Goal: Communication & Community: Answer question/provide support

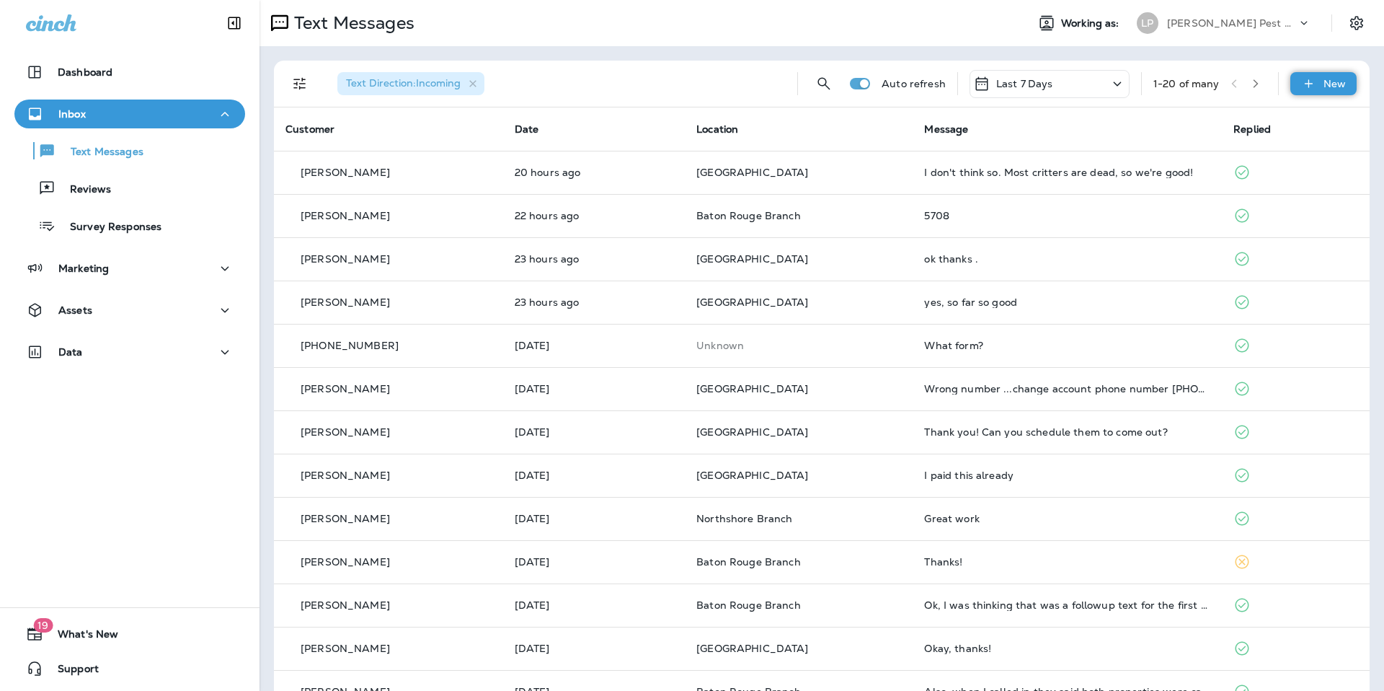
click at [1301, 85] on icon at bounding box center [1308, 83] width 15 height 14
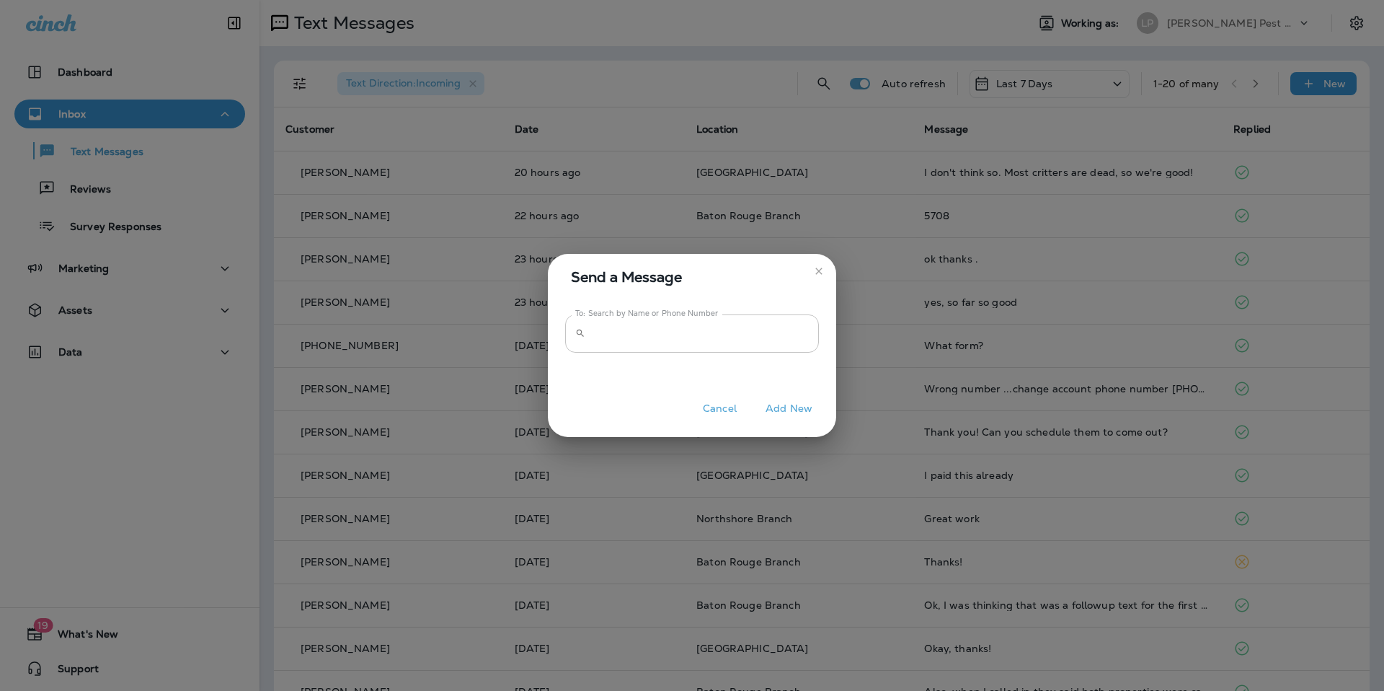
click at [609, 350] on input "To: Search by Name or Phone Number" at bounding box center [705, 333] width 228 height 38
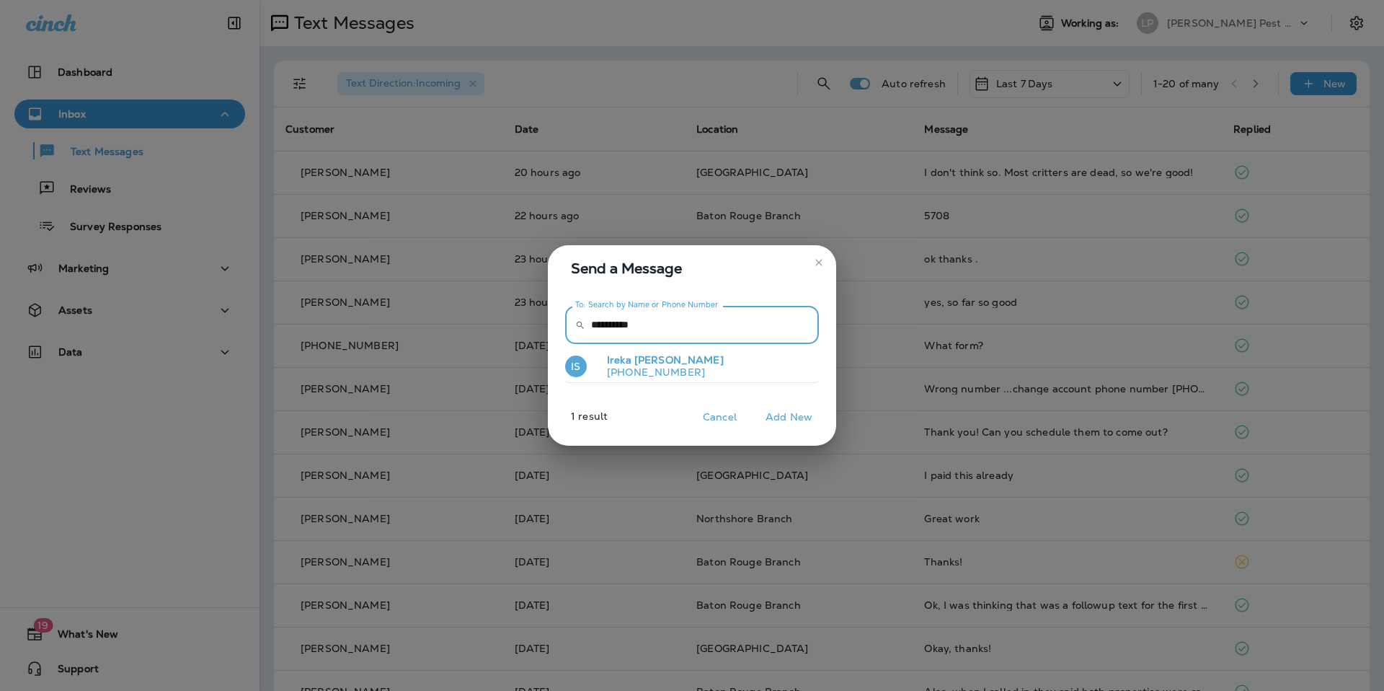
type input "**********"
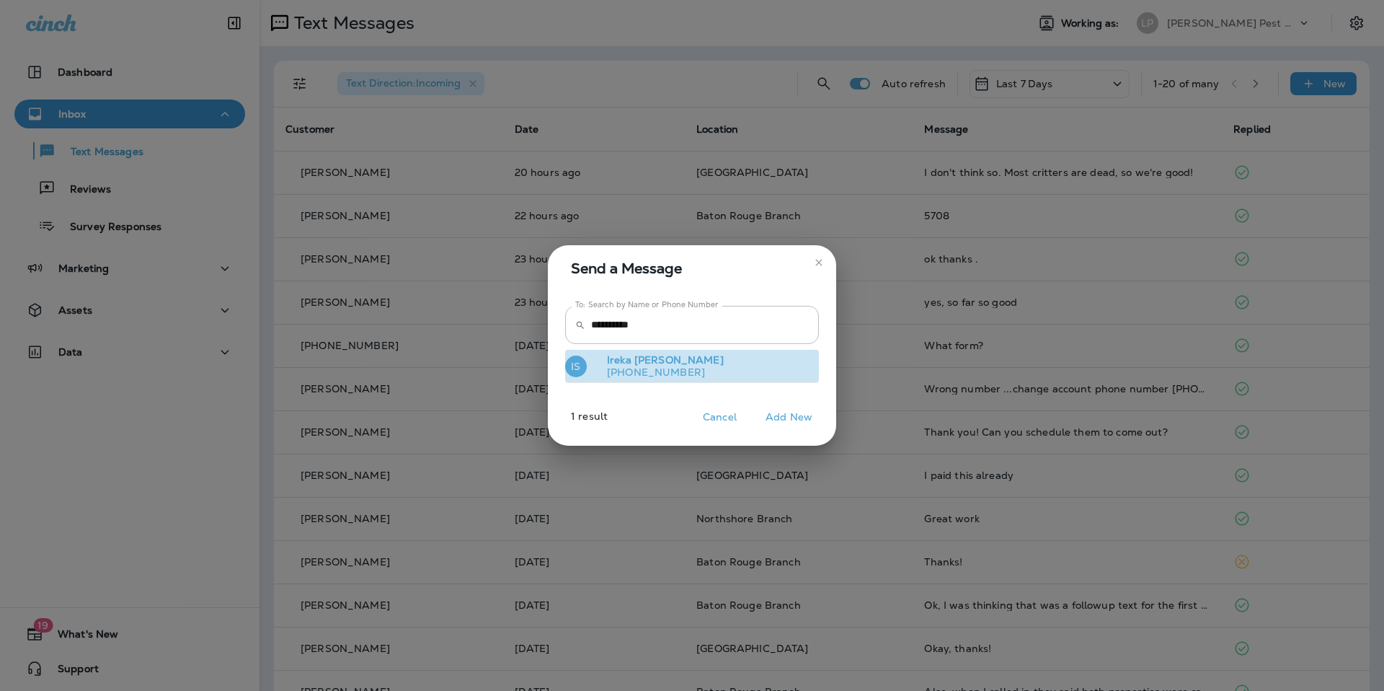
drag, startPoint x: 609, startPoint y: 354, endPoint x: 617, endPoint y: 358, distance: 8.7
click at [608, 355] on span "Ireka" at bounding box center [619, 359] width 25 height 13
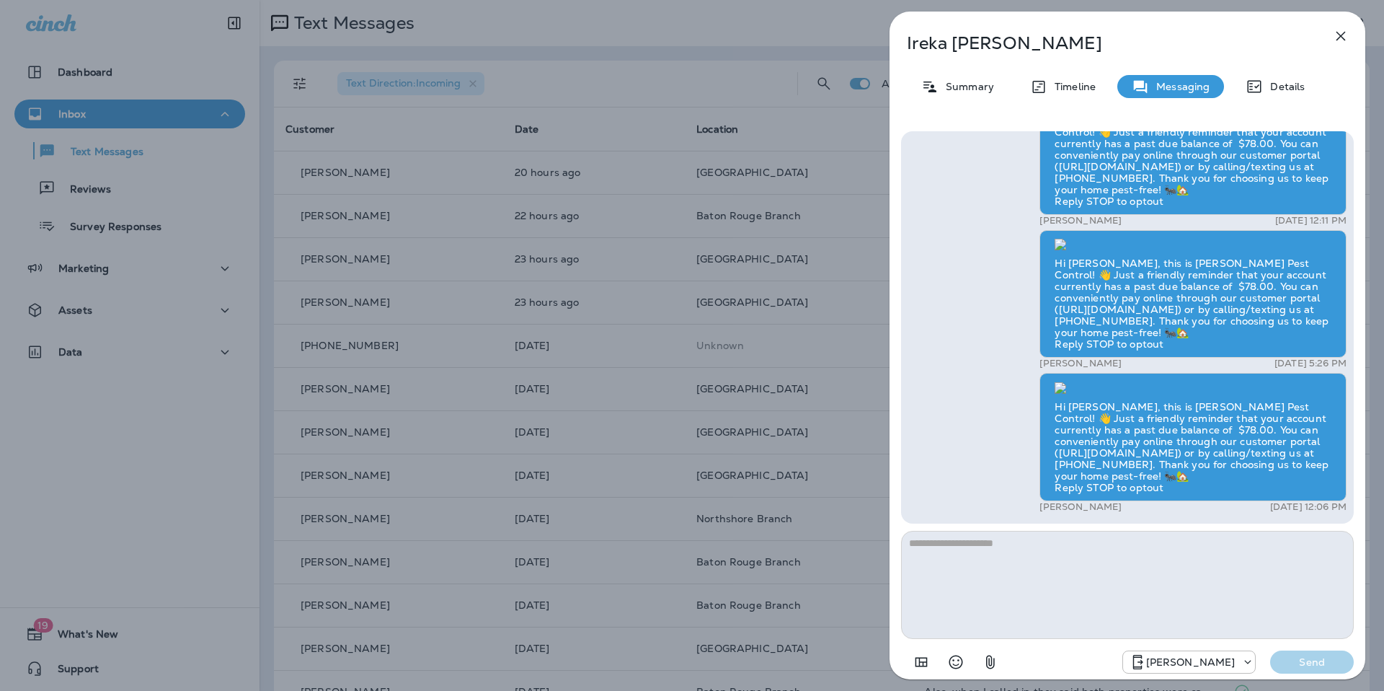
click at [975, 568] on textarea at bounding box center [1127, 585] width 453 height 108
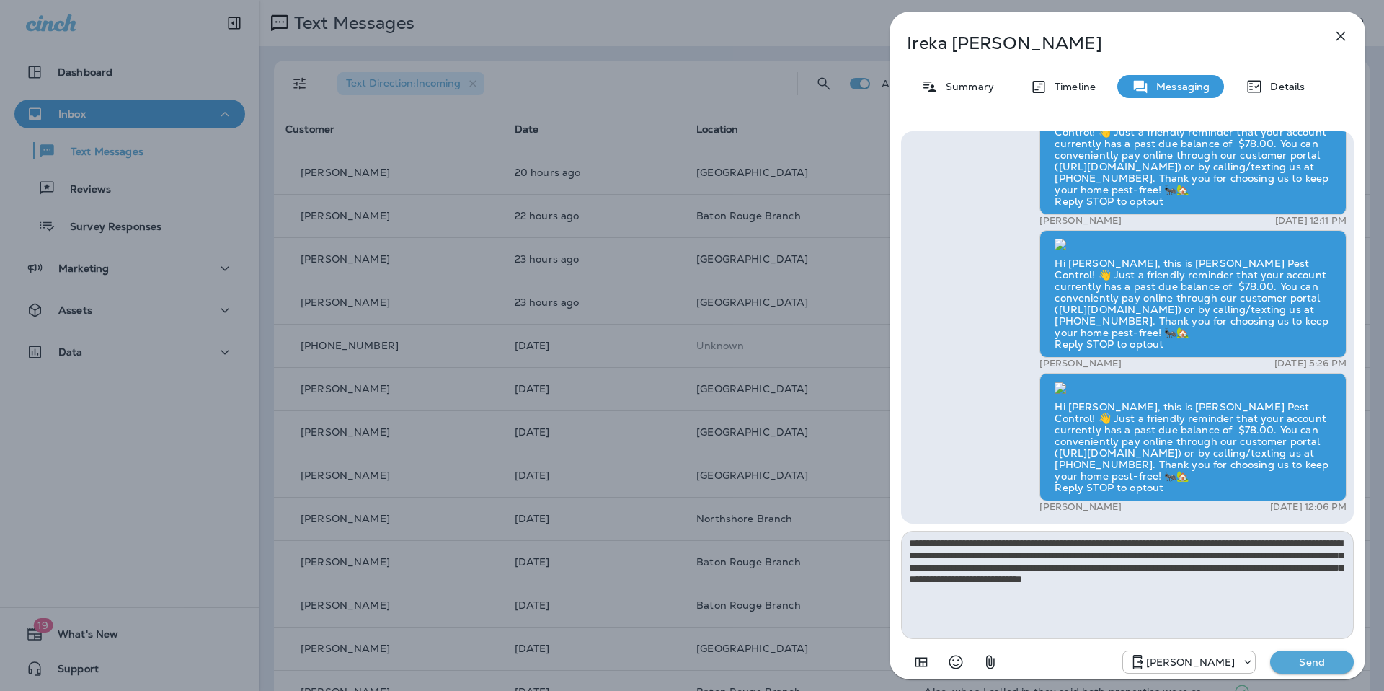
click at [1001, 595] on textarea "**********" at bounding box center [1127, 585] width 453 height 108
drag, startPoint x: 1022, startPoint y: 608, endPoint x: 908, endPoint y: 545, distance: 130.4
click at [908, 545] on textarea "**********" at bounding box center [1127, 585] width 453 height 108
type textarea "**********"
click at [907, 391] on div "Hi Ireka, Hope you’re doing well! We noticed there’s a balance of $117 on your …" at bounding box center [1127, 327] width 453 height 392
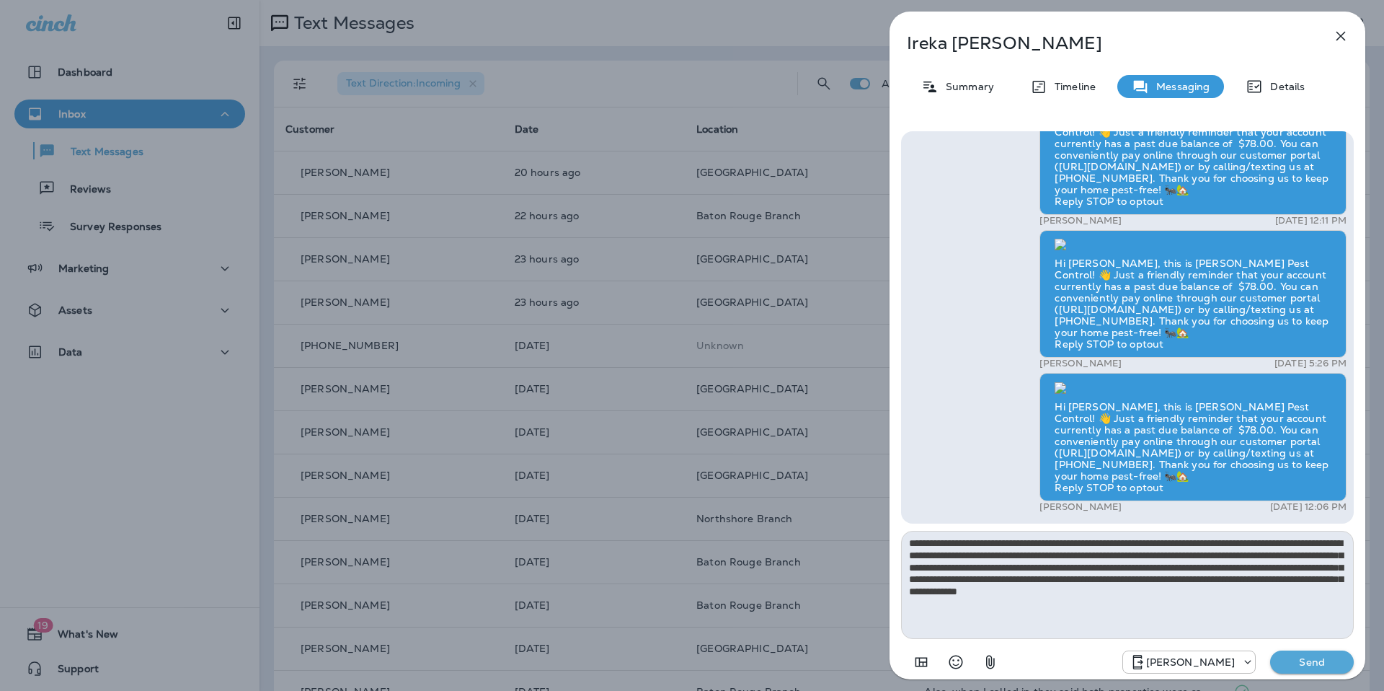
click at [1292, 656] on p "Send" at bounding box center [1312, 661] width 61 height 13
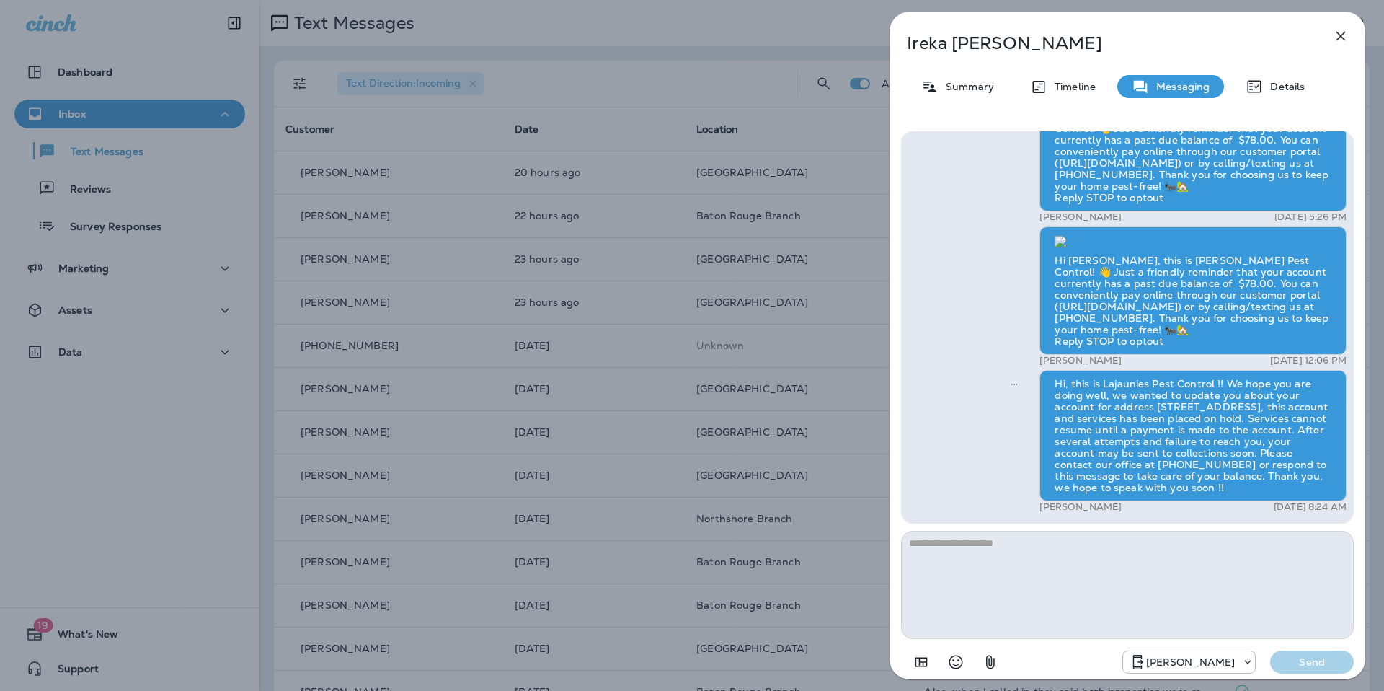
click at [1333, 32] on icon "button" at bounding box center [1340, 35] width 17 height 17
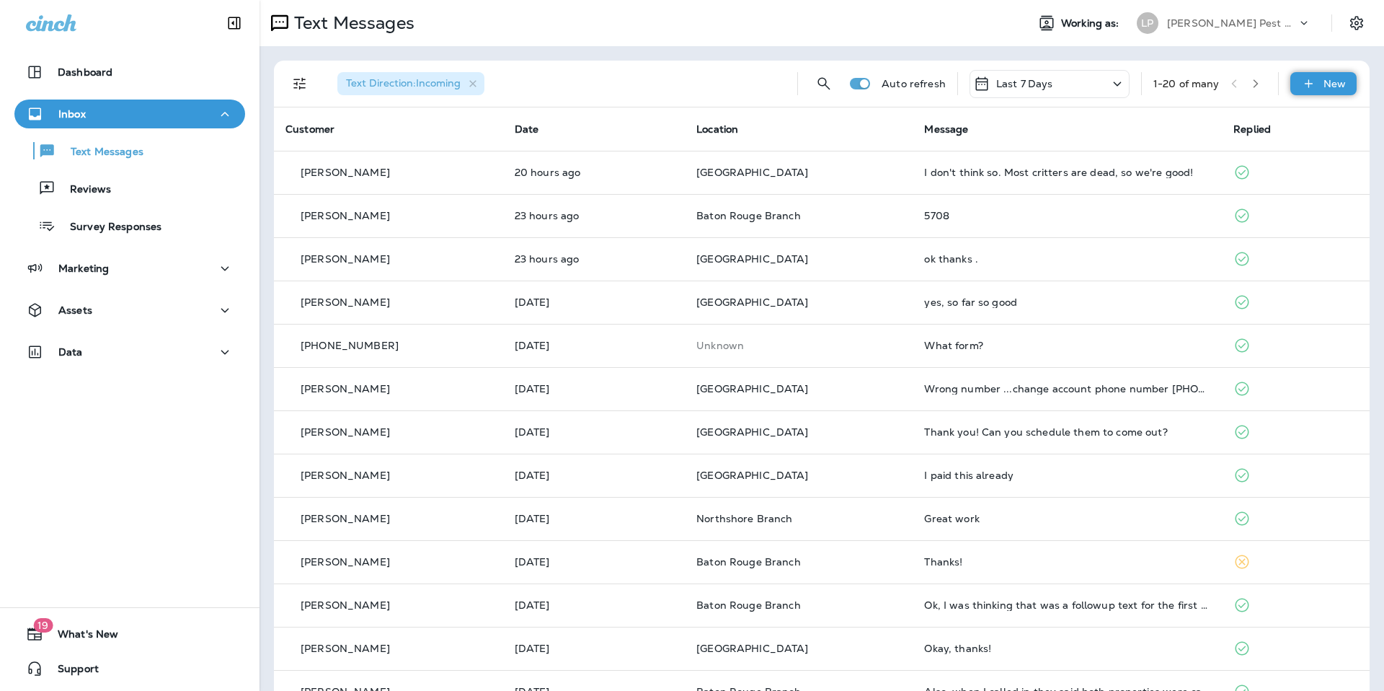
click at [1301, 78] on icon at bounding box center [1308, 83] width 15 height 14
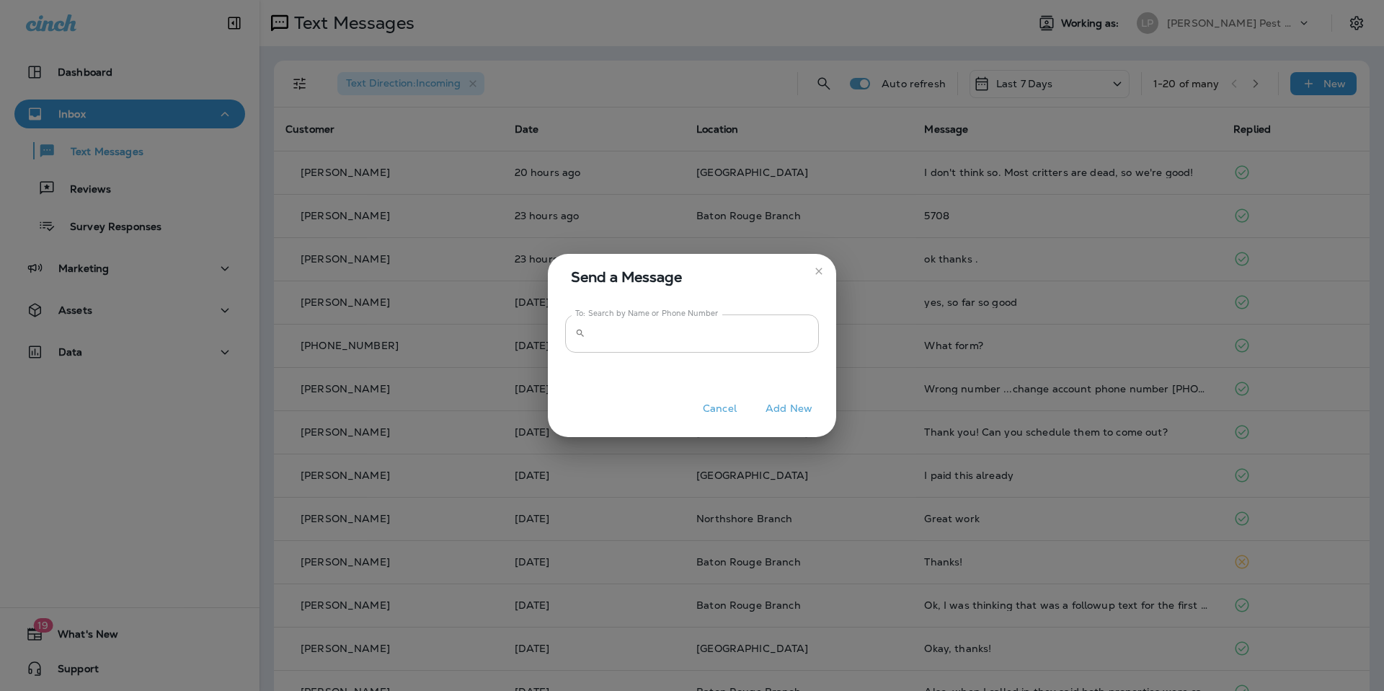
click at [600, 328] on input "To: Search by Name or Phone Number" at bounding box center [705, 333] width 228 height 38
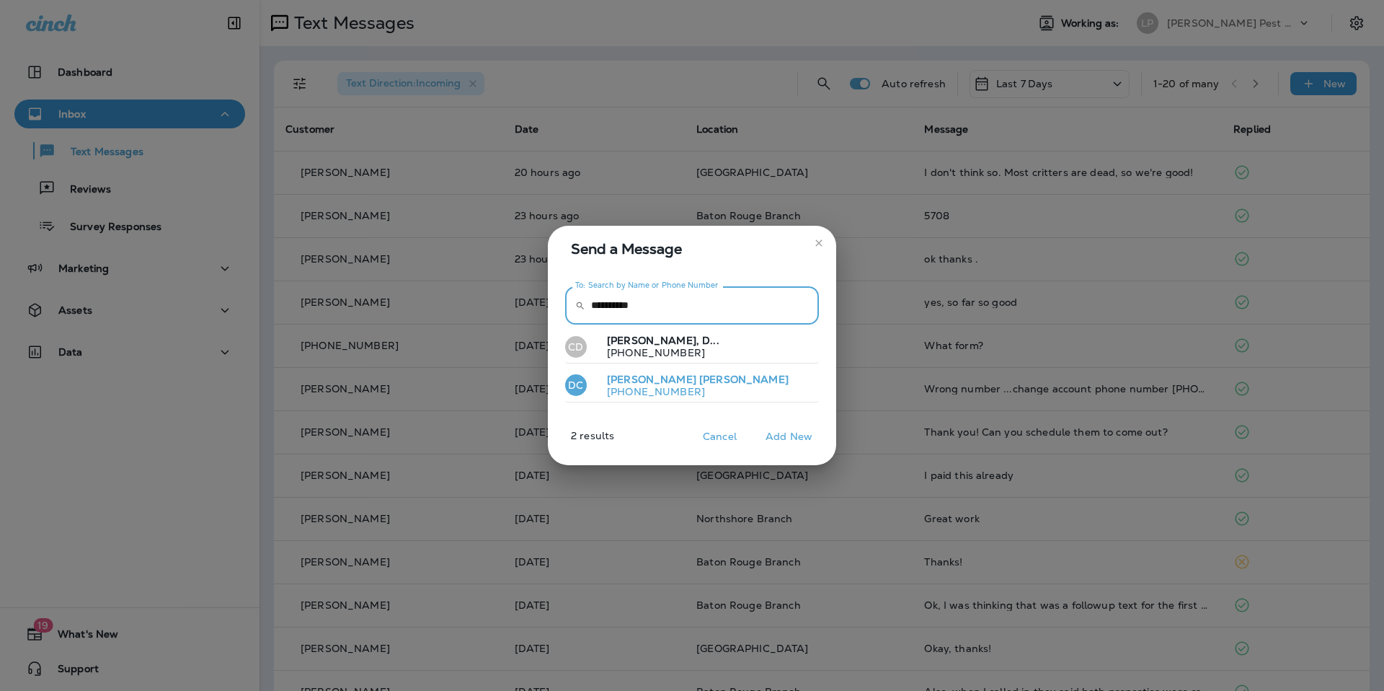
type input "**********"
click at [648, 394] on p "+15048843596" at bounding box center [691, 392] width 193 height 12
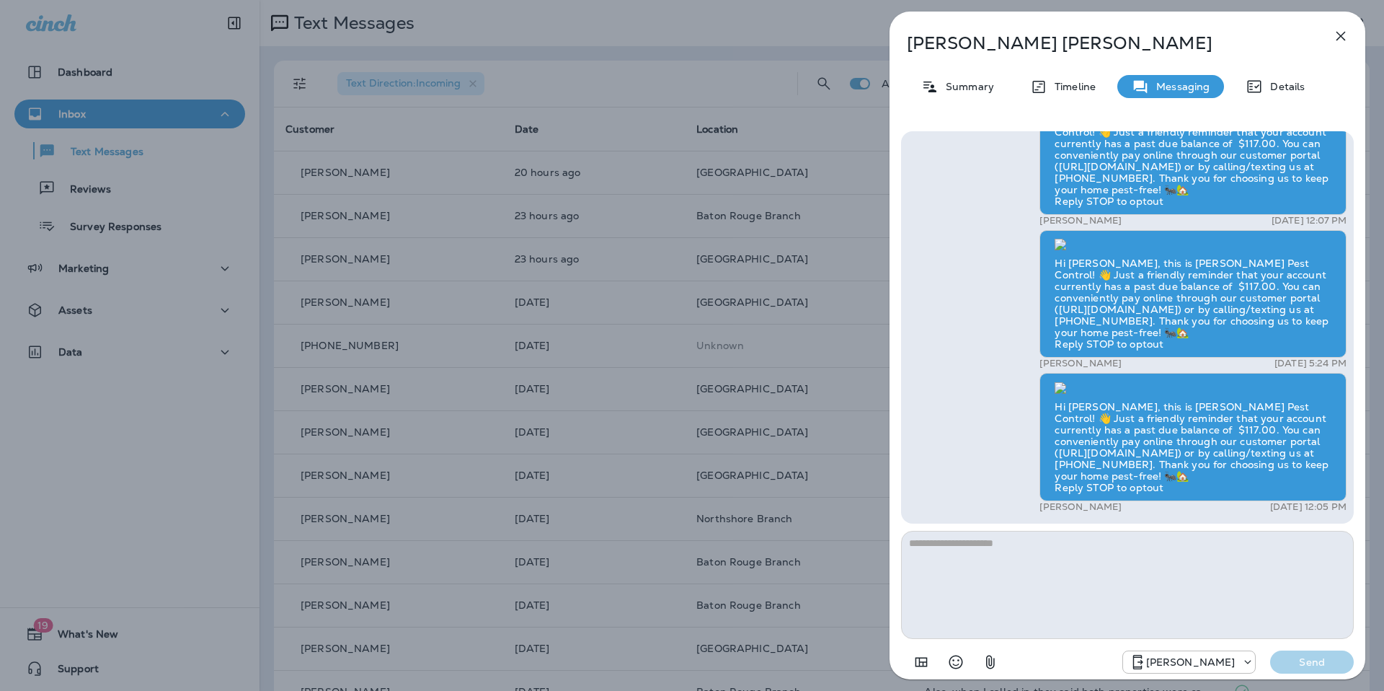
click at [1024, 580] on textarea at bounding box center [1127, 585] width 453 height 108
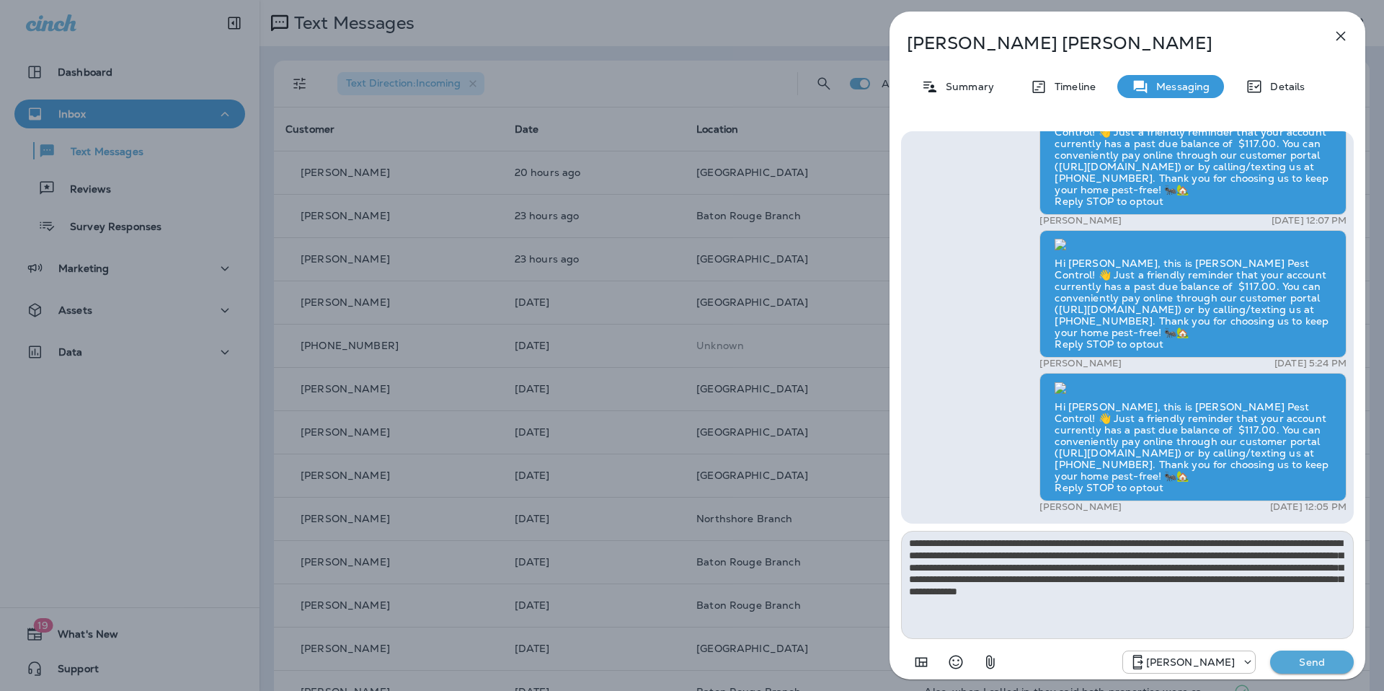
drag, startPoint x: 1025, startPoint y: 557, endPoint x: 1113, endPoint y: 549, distance: 88.3
click at [1113, 549] on textarea "**********" at bounding box center [1127, 585] width 453 height 108
type textarea "**********"
click at [1320, 665] on p "Send" at bounding box center [1312, 661] width 61 height 13
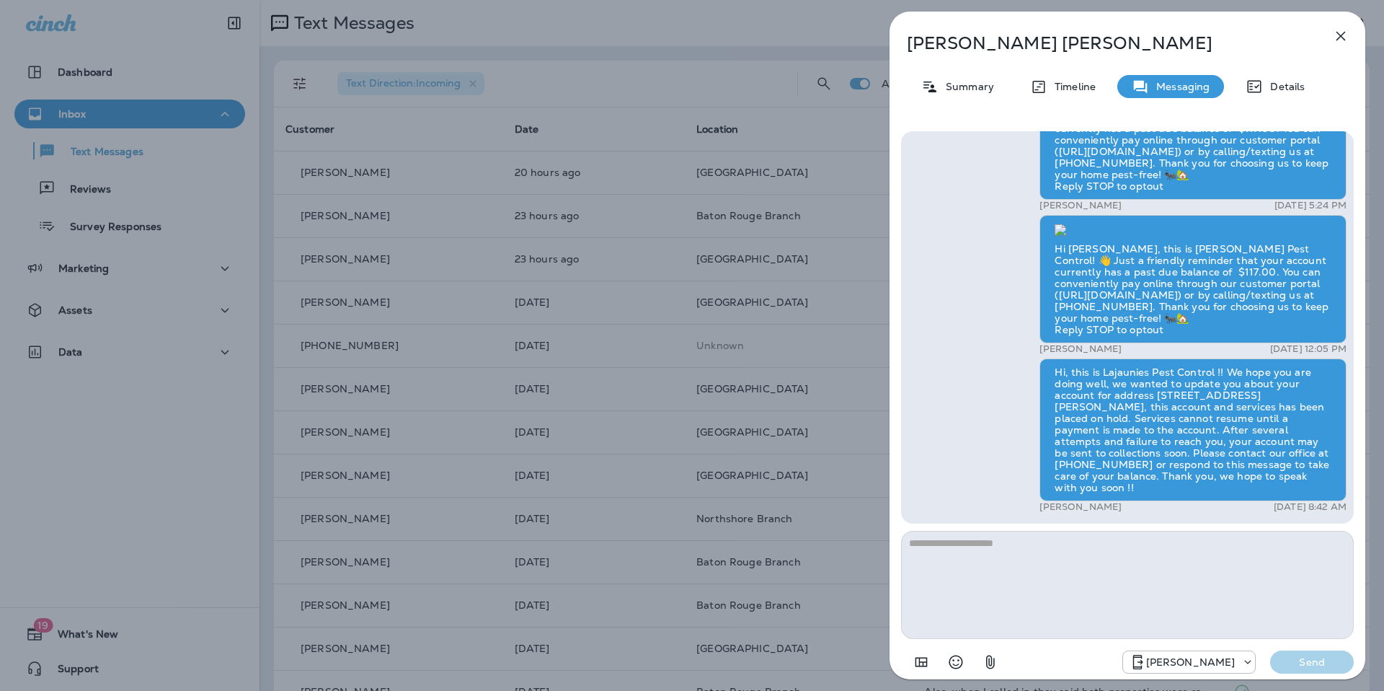
click at [1342, 36] on icon "button" at bounding box center [1340, 35] width 17 height 17
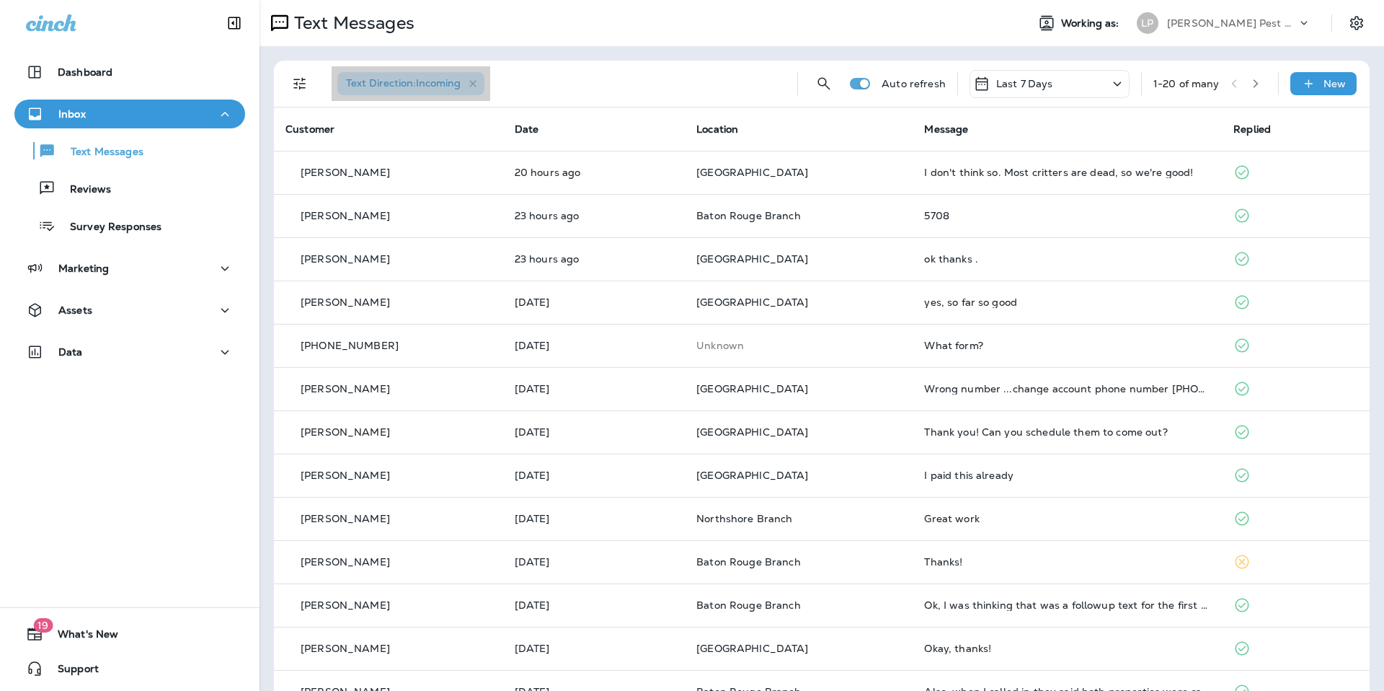
click at [389, 76] on div "Text Direction : Incoming" at bounding box center [410, 83] width 147 height 23
click at [409, 76] on div "Text Direction : Incoming" at bounding box center [410, 83] width 147 height 23
click at [296, 79] on icon "Filters" at bounding box center [299, 84] width 12 height 12
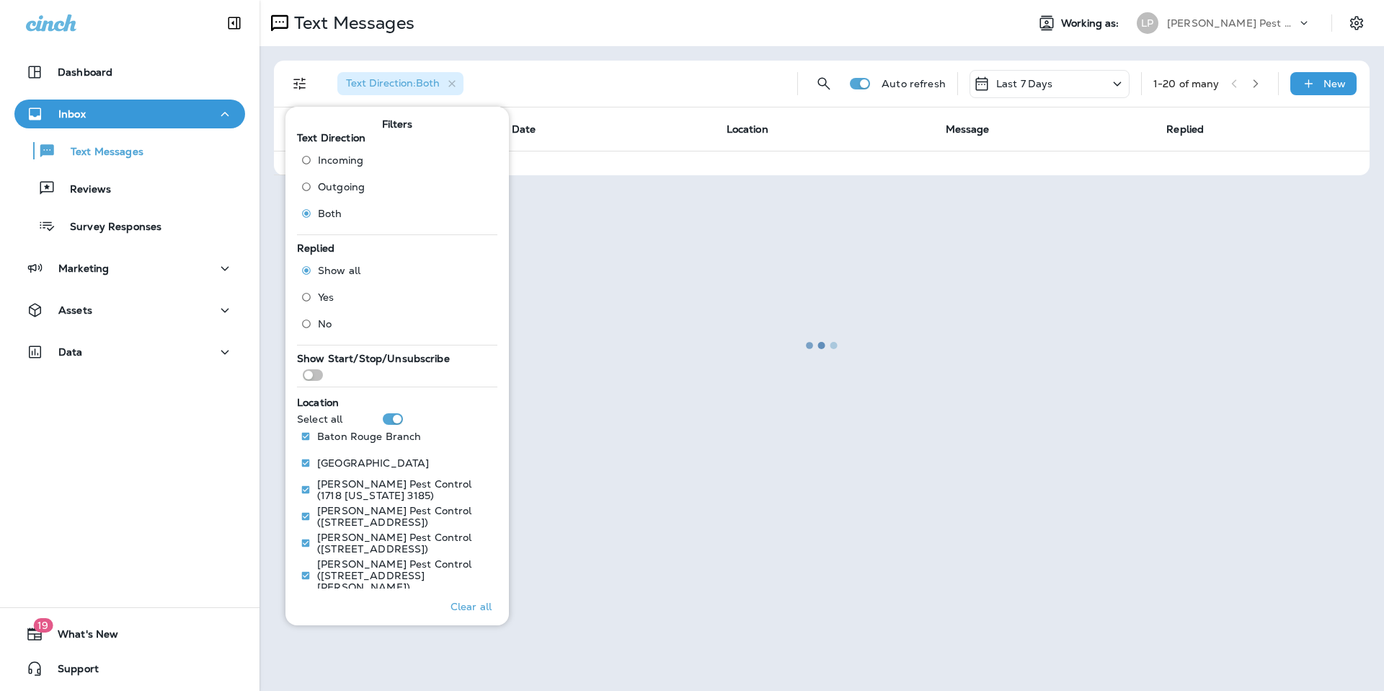
click at [693, 297] on div at bounding box center [822, 345] width 1122 height 688
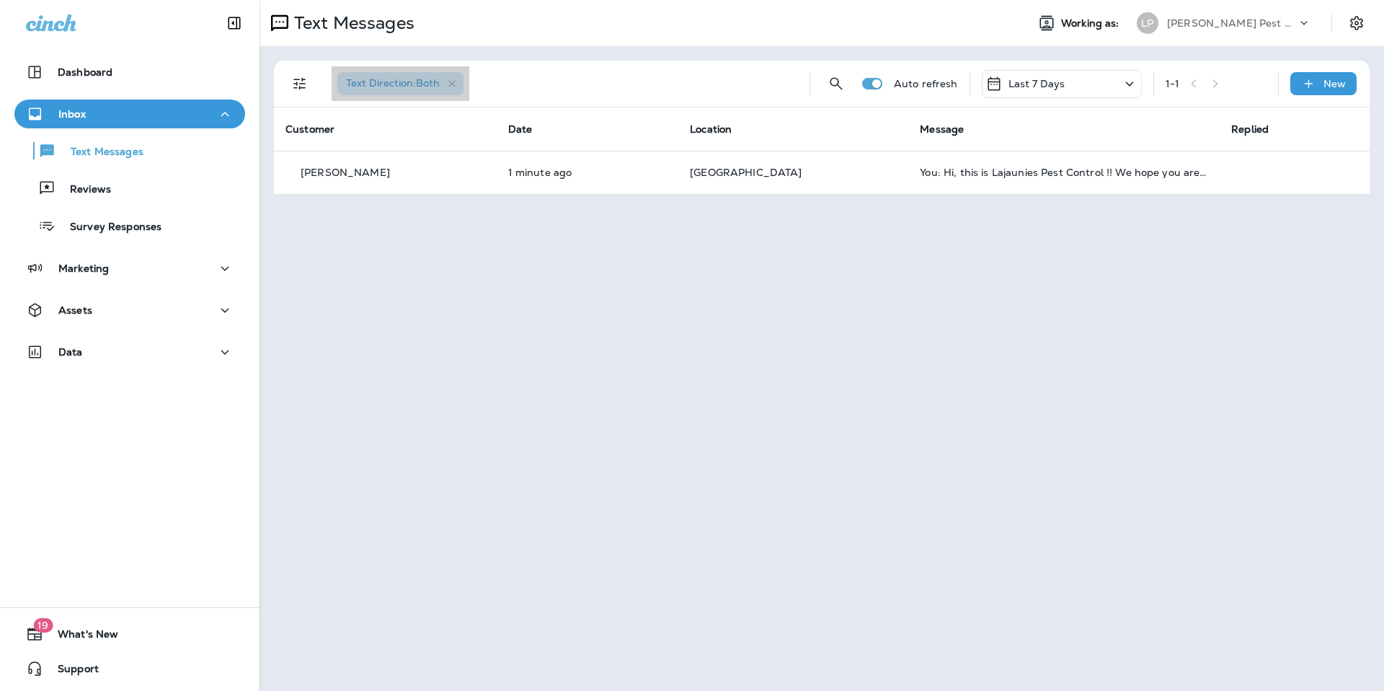
click at [371, 85] on span "Text Direction : Both" at bounding box center [393, 82] width 94 height 13
click at [430, 83] on span "Text Direction : Both" at bounding box center [393, 82] width 94 height 13
click at [303, 79] on icon "Filters" at bounding box center [299, 84] width 12 height 12
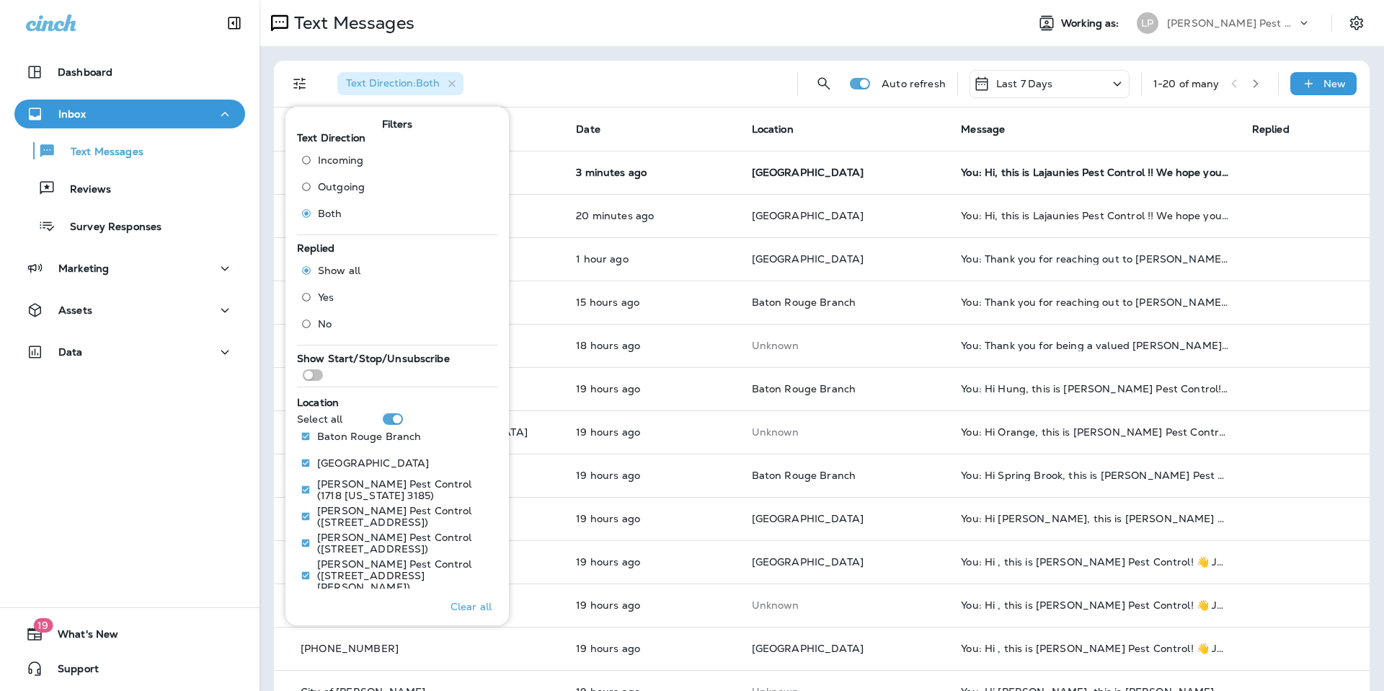
click at [606, 65] on div "Text Direction : Both" at bounding box center [556, 84] width 460 height 46
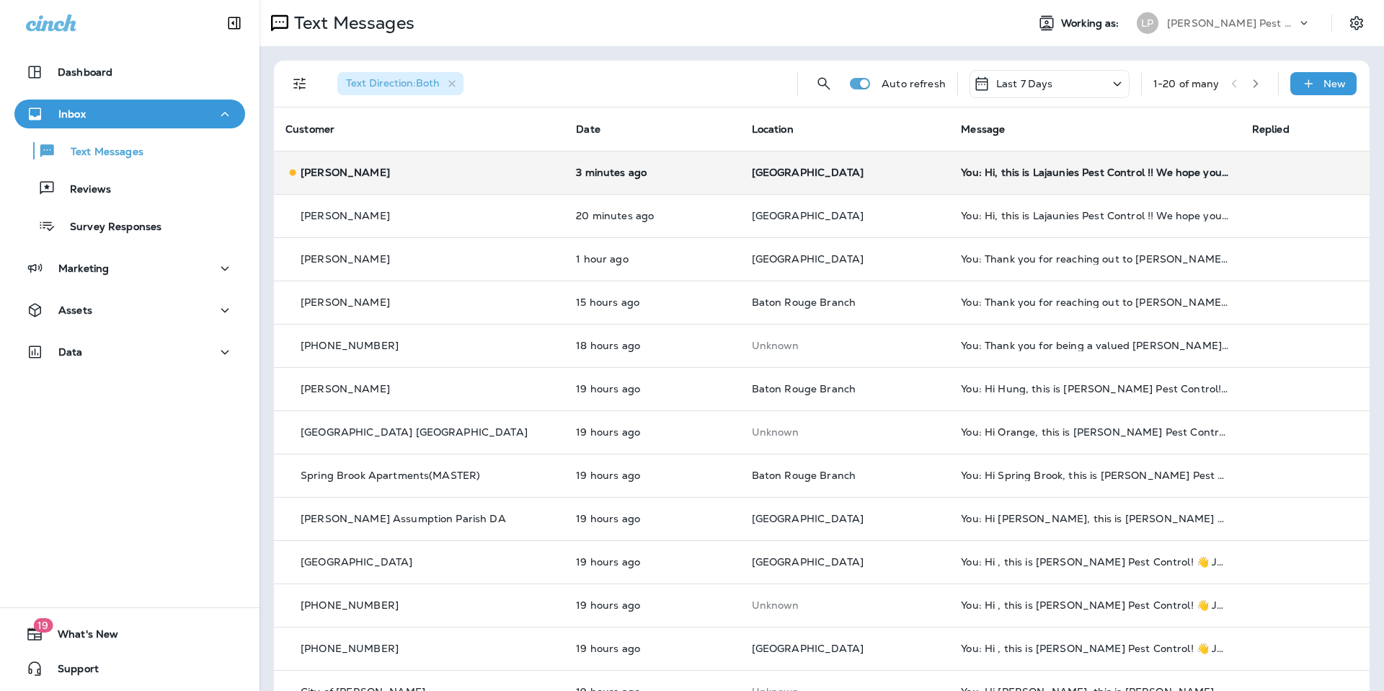
click at [743, 156] on td "[GEOGRAPHIC_DATA]" at bounding box center [845, 172] width 210 height 43
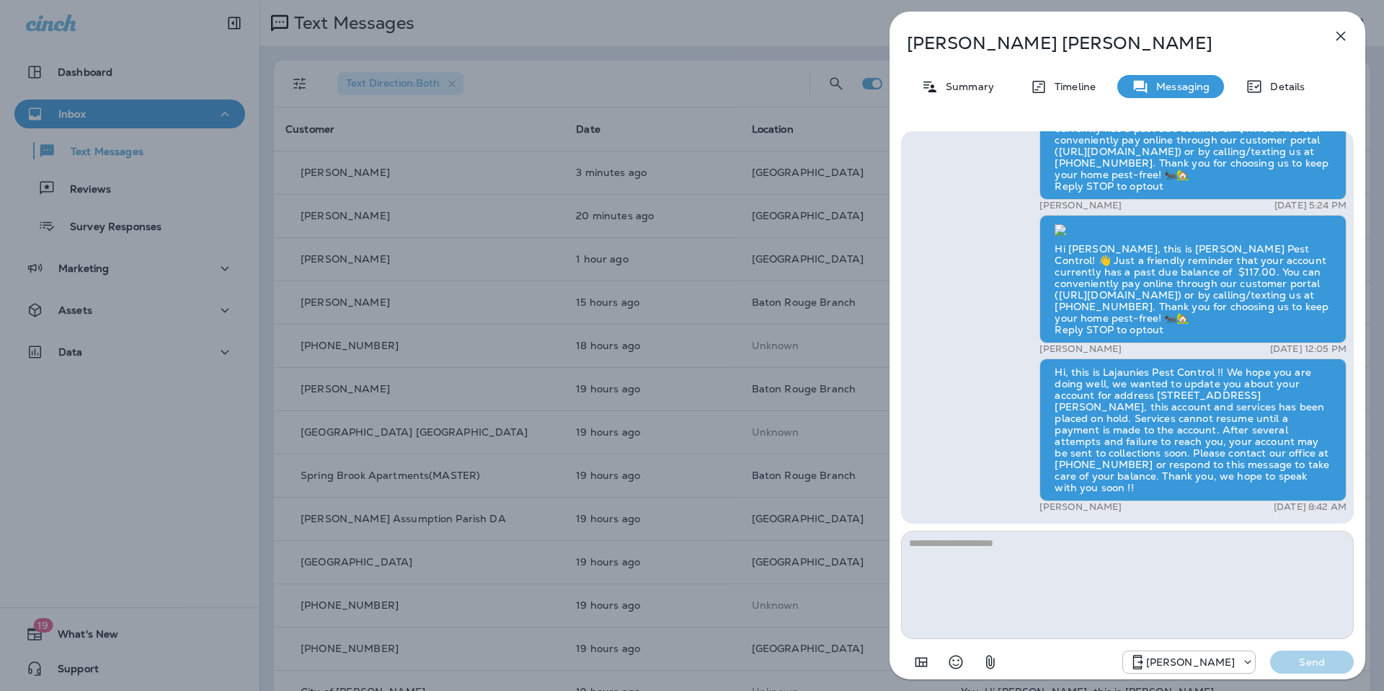
click at [771, 317] on div "Damien Coleman Summary Timeline Messaging Details We Miss you! Damien ,We notic…" at bounding box center [692, 345] width 1384 height 691
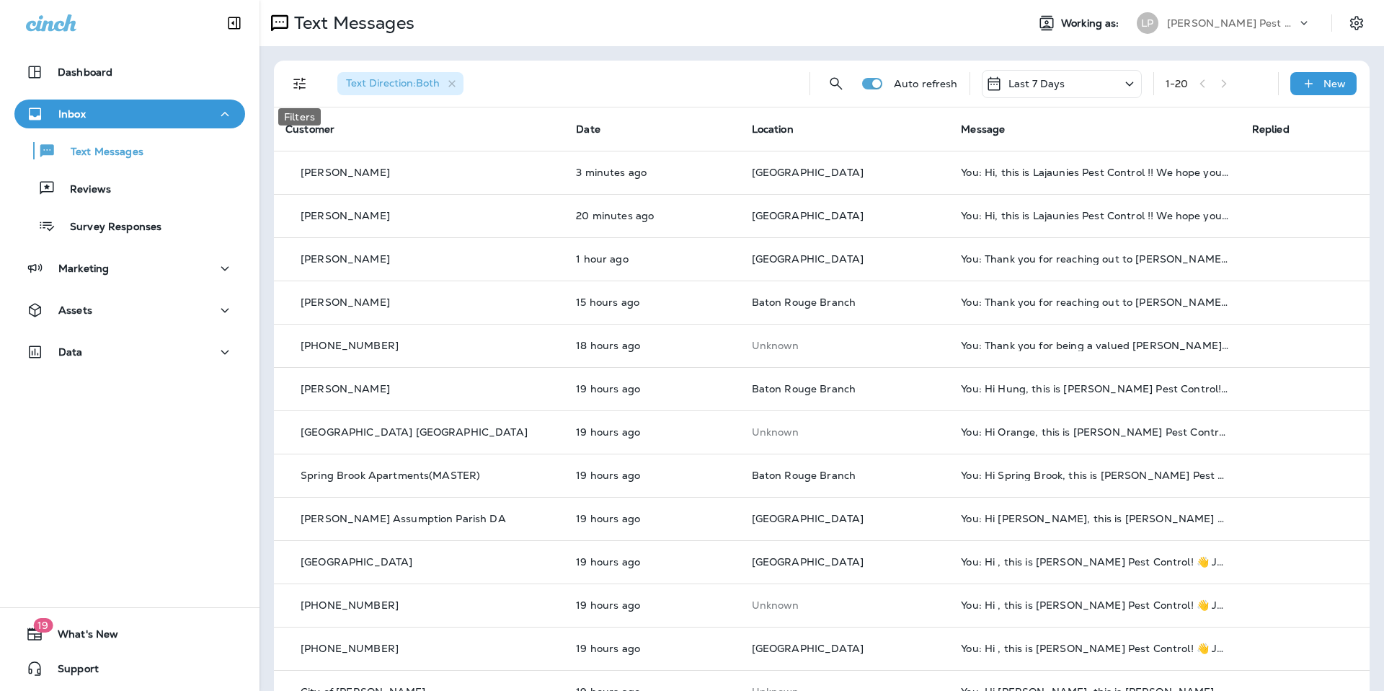
click at [291, 83] on icon "Filters" at bounding box center [299, 83] width 17 height 17
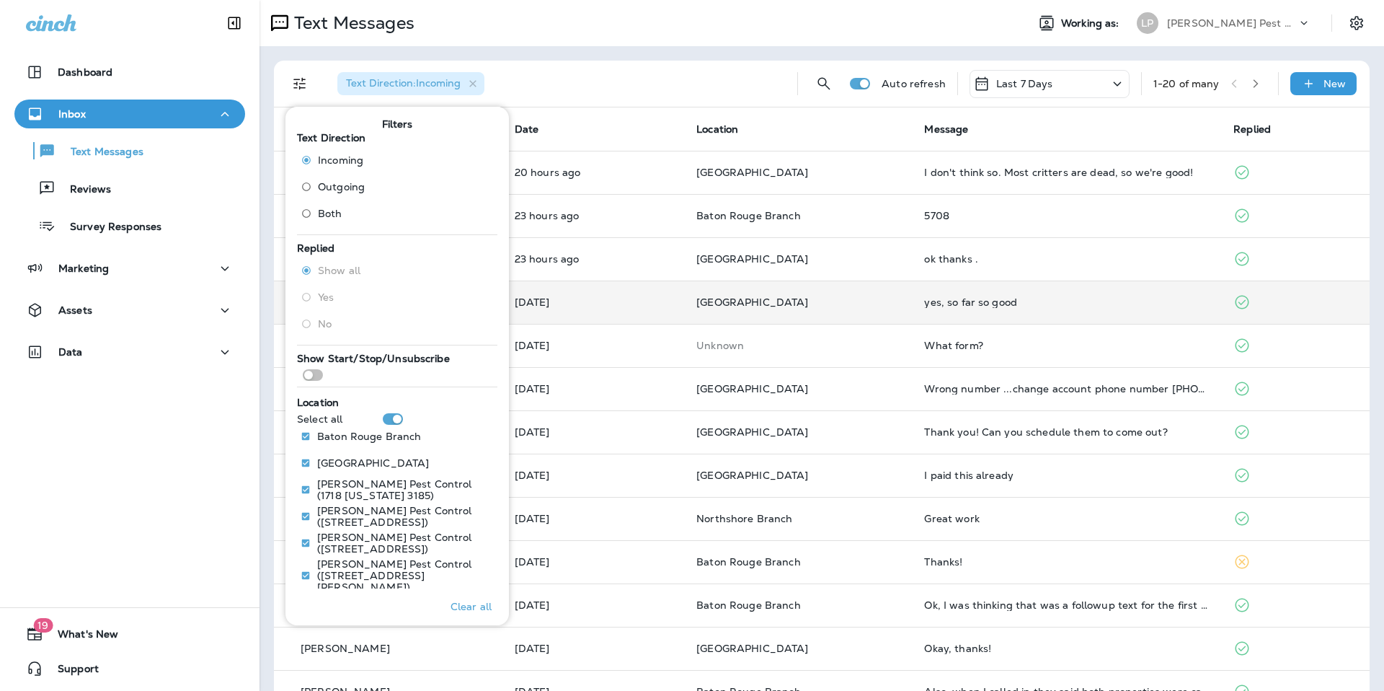
click at [757, 318] on td "[GEOGRAPHIC_DATA]" at bounding box center [799, 301] width 228 height 43
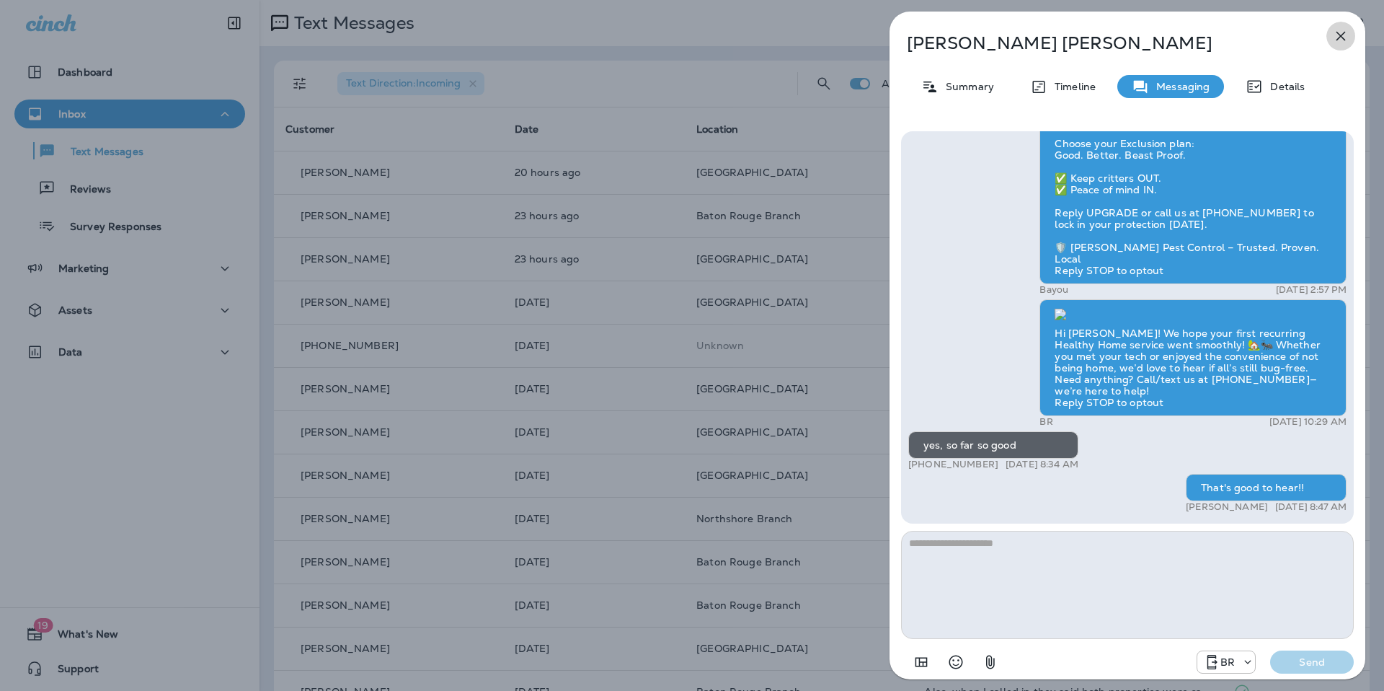
click at [1337, 37] on icon "button" at bounding box center [1340, 35] width 17 height 17
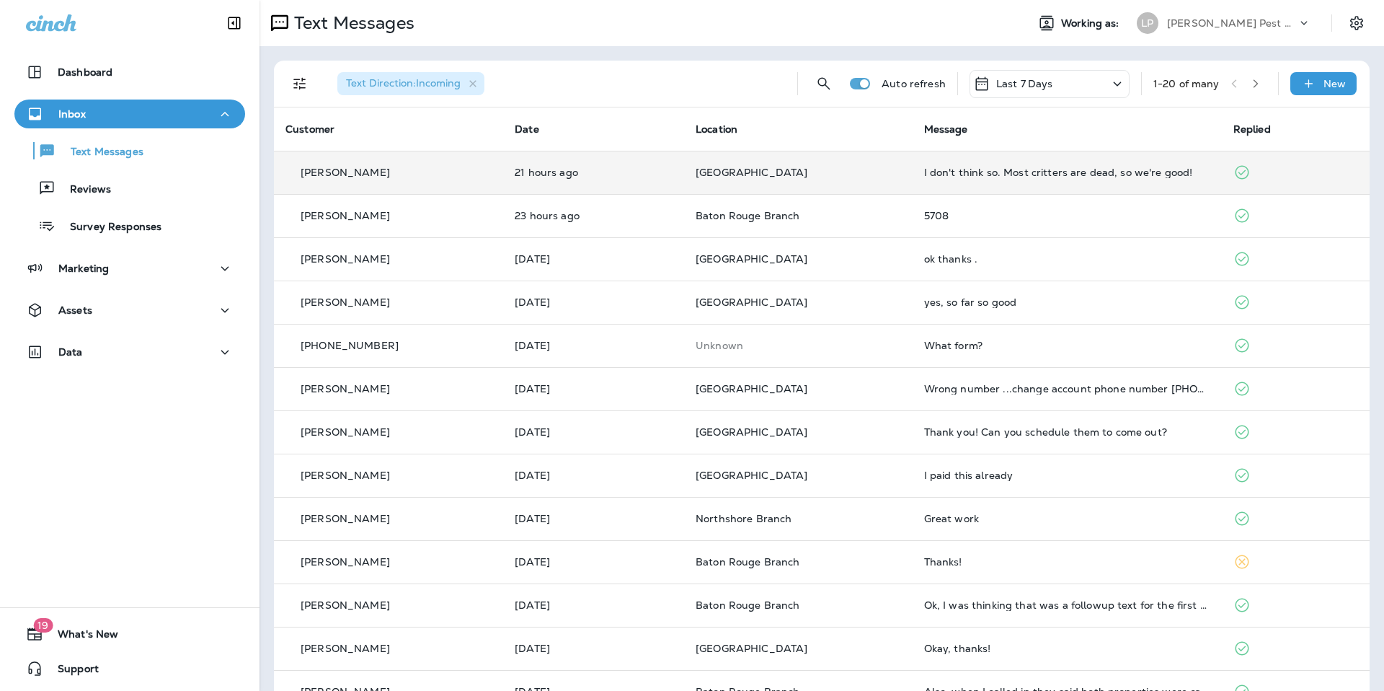
click at [327, 180] on td "[PERSON_NAME]" at bounding box center [388, 172] width 229 height 43
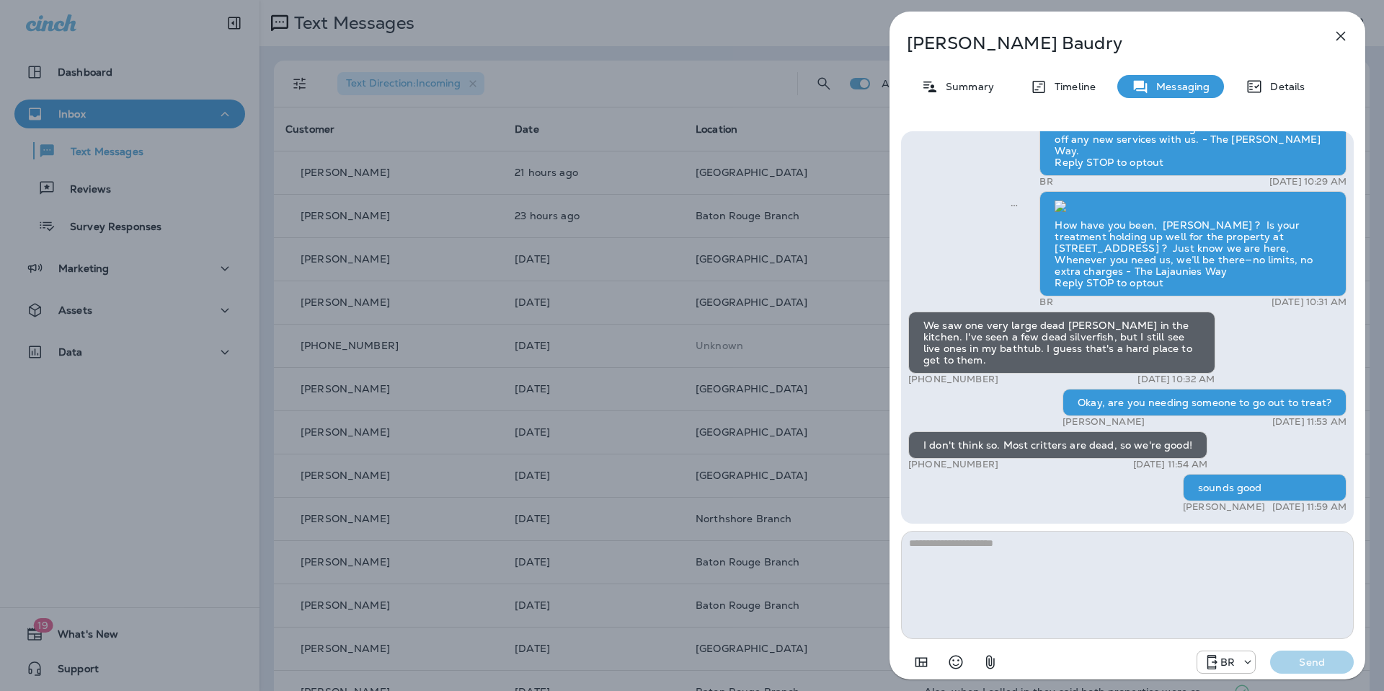
scroll to position [1, 0]
click at [1338, 36] on icon "button" at bounding box center [1340, 35] width 17 height 17
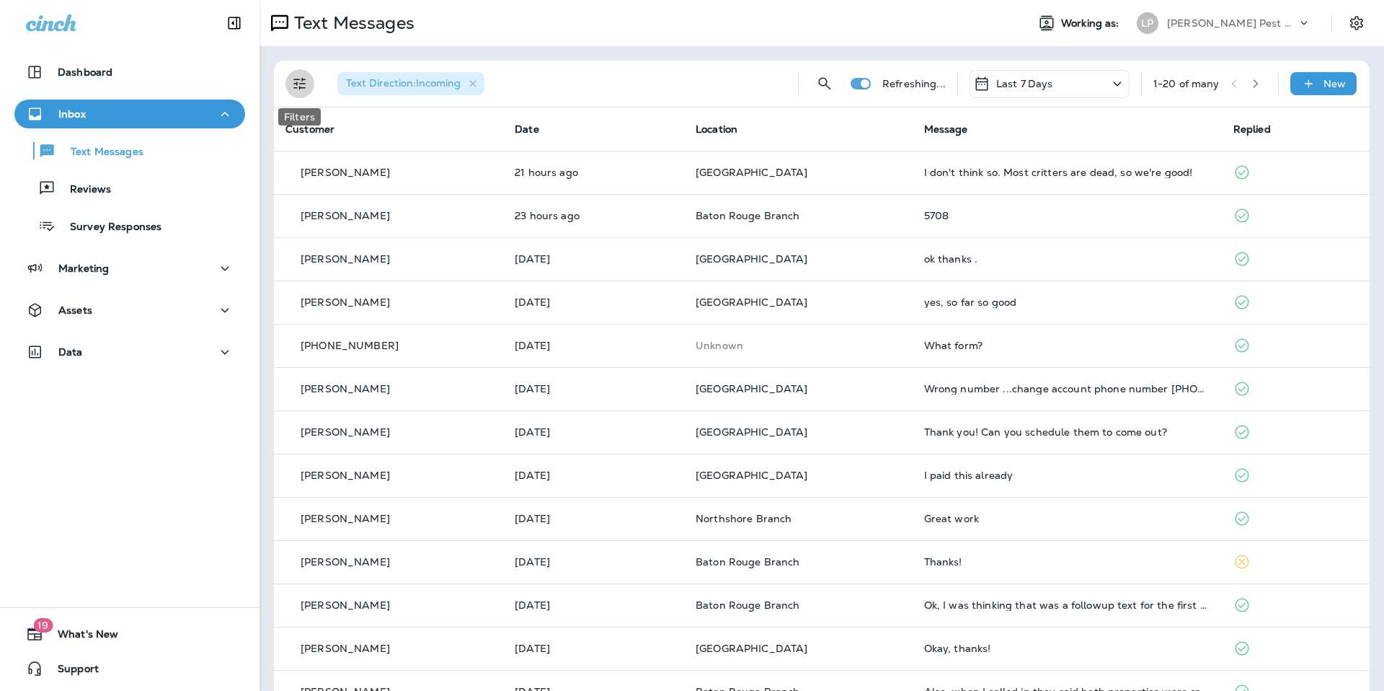
click at [291, 80] on icon "Filters" at bounding box center [299, 83] width 17 height 17
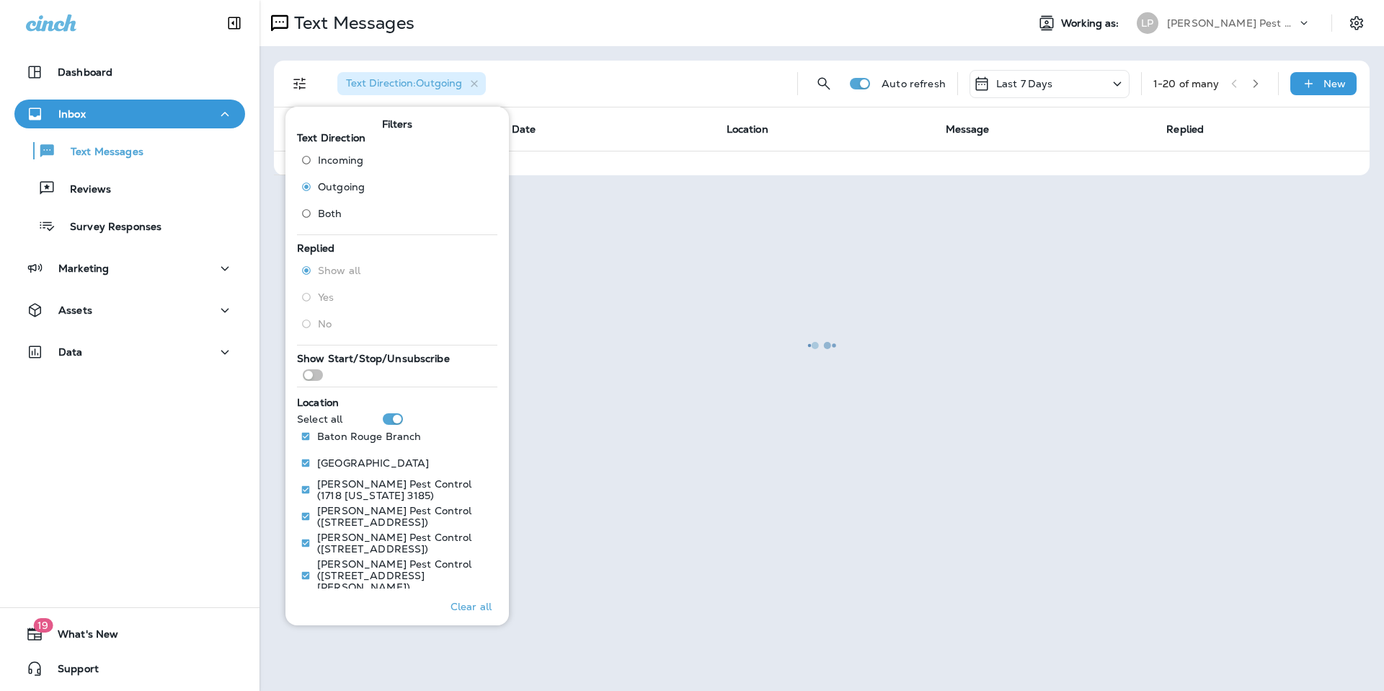
click at [629, 524] on div at bounding box center [822, 345] width 1122 height 688
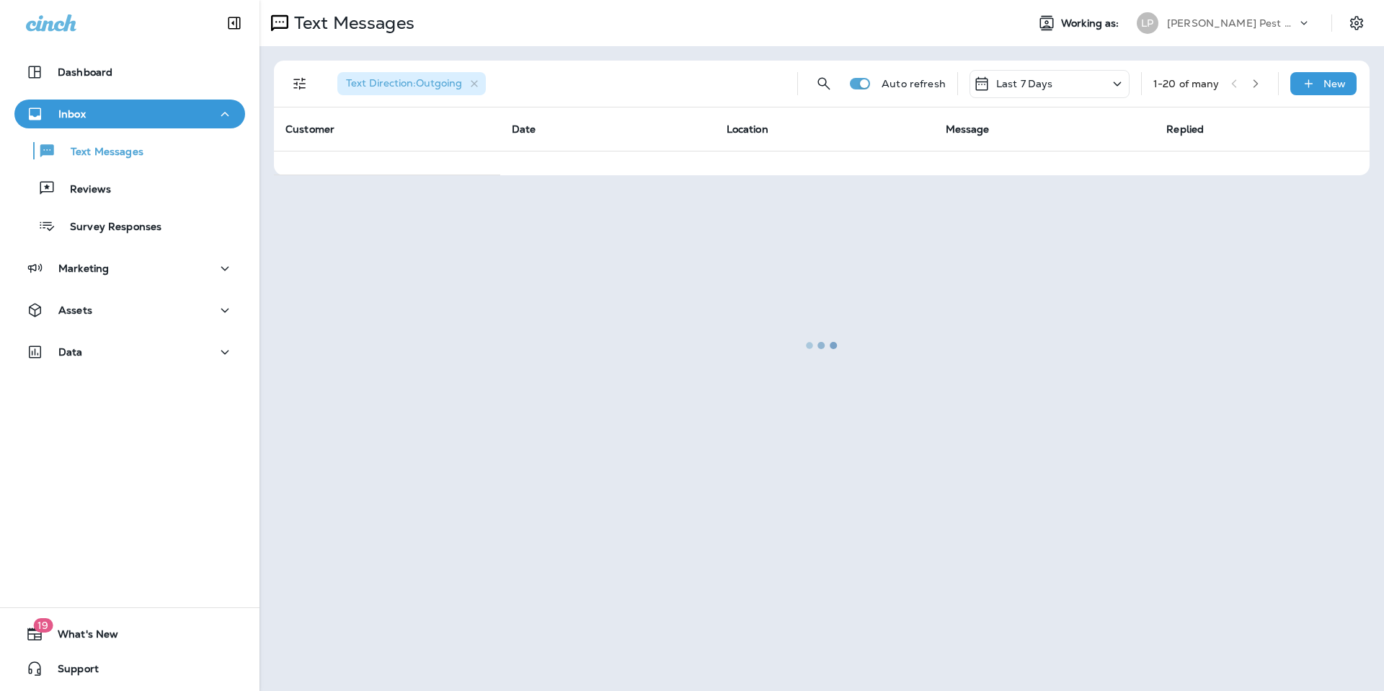
click at [292, 85] on div at bounding box center [822, 345] width 1122 height 688
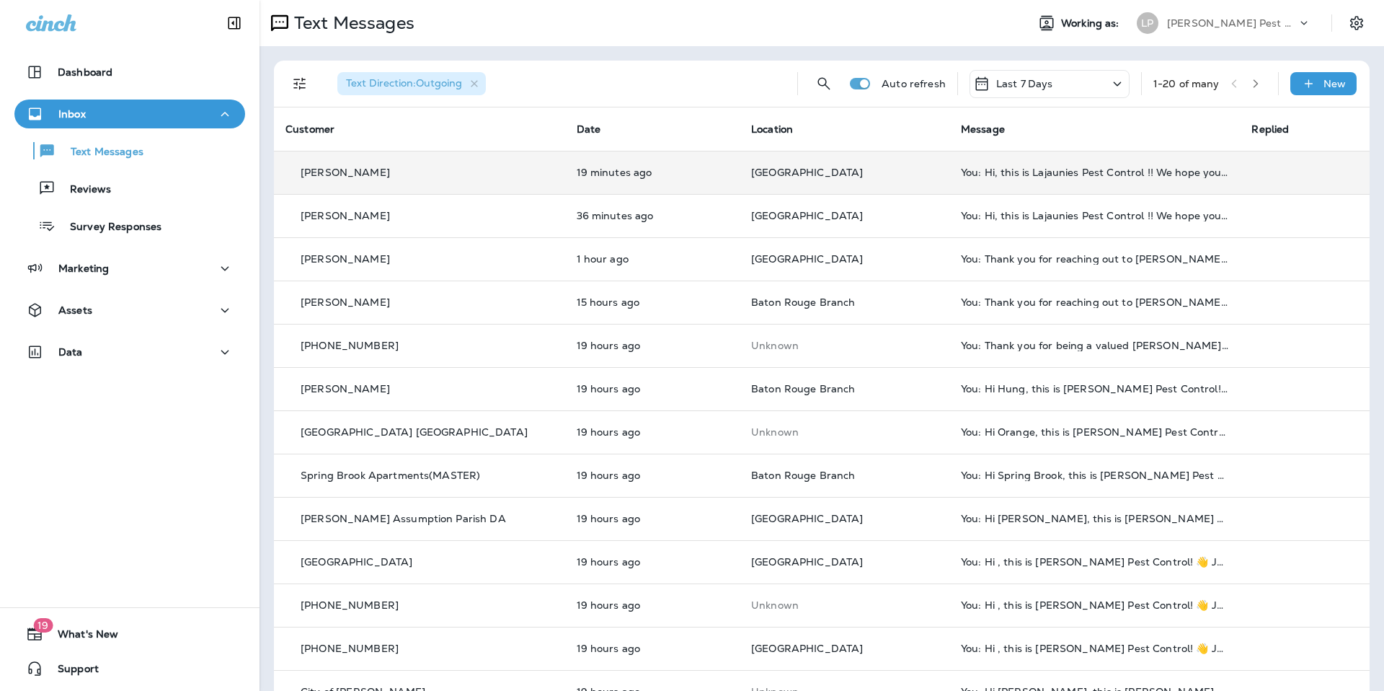
click at [483, 153] on td "Damien Coleman" at bounding box center [419, 172] width 291 height 43
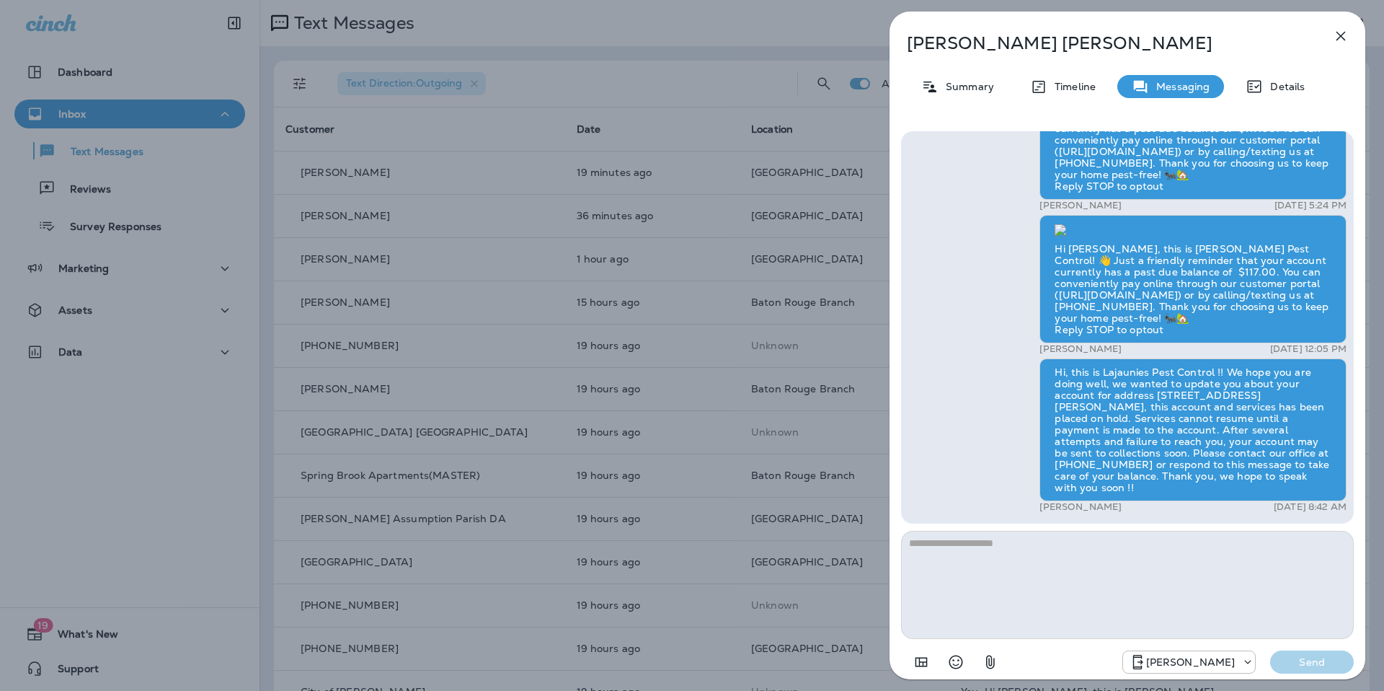
click at [1346, 28] on icon "button" at bounding box center [1340, 35] width 17 height 17
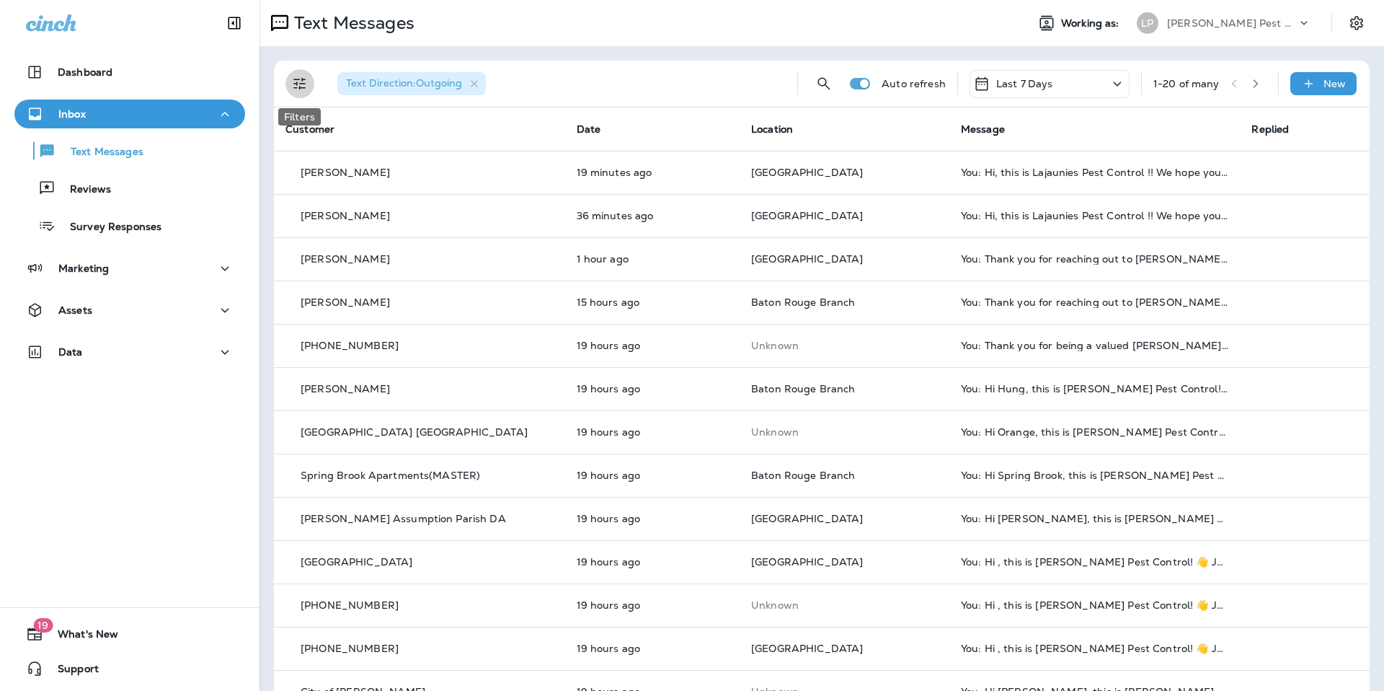
click at [293, 84] on icon "Filters" at bounding box center [299, 83] width 17 height 17
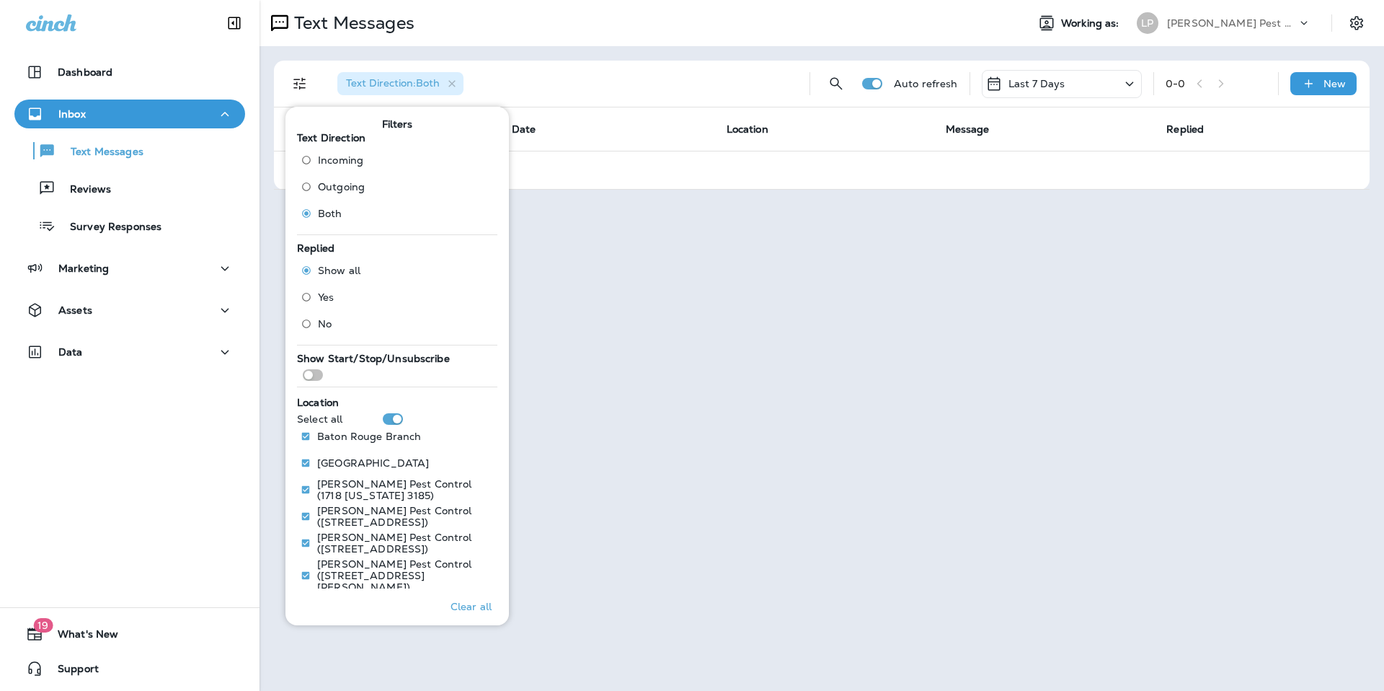
click at [692, 287] on div "Text Messages Working as: LP LaJaunie's Pest Control Text Direction : Both Auto…" at bounding box center [822, 345] width 1125 height 691
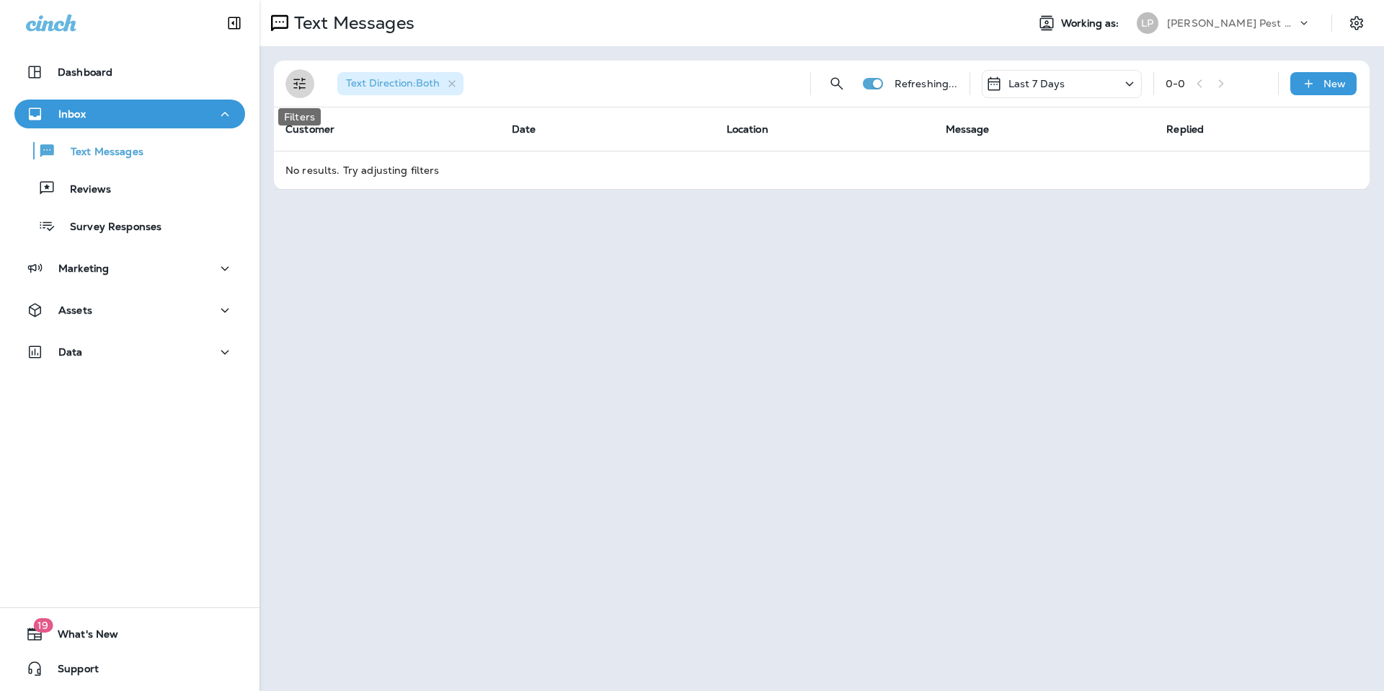
click at [296, 84] on icon "Filters" at bounding box center [299, 84] width 12 height 12
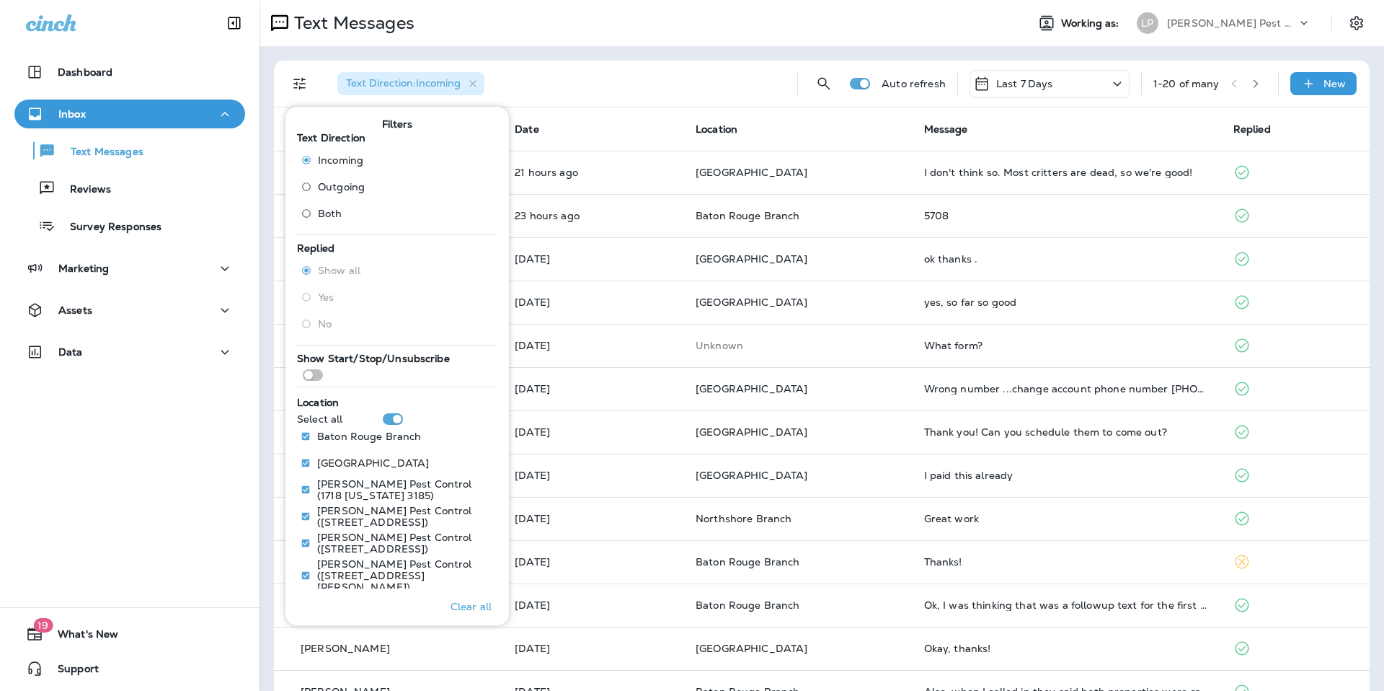
drag, startPoint x: 694, startPoint y: 72, endPoint x: 885, endPoint y: 134, distance: 200.8
click at [722, 81] on div "Text Direction : Incoming" at bounding box center [556, 84] width 460 height 46
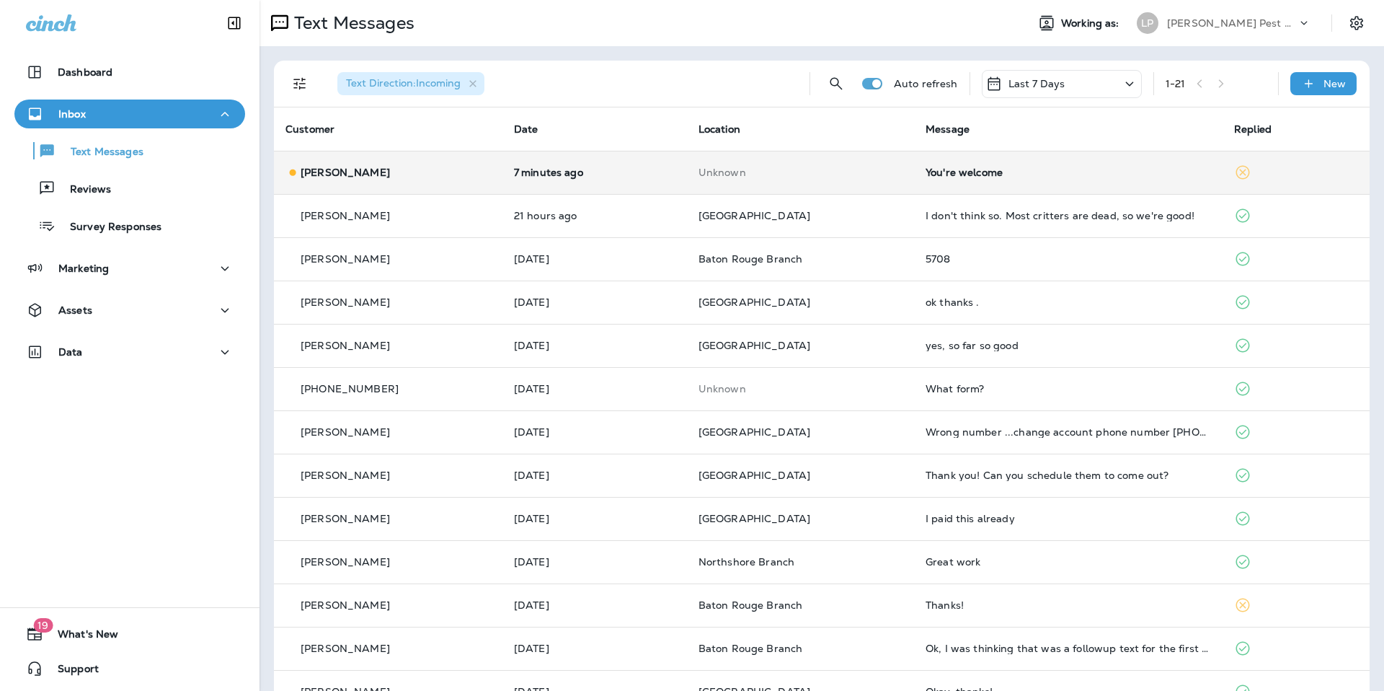
click at [790, 159] on td "Unknown" at bounding box center [800, 172] width 227 height 43
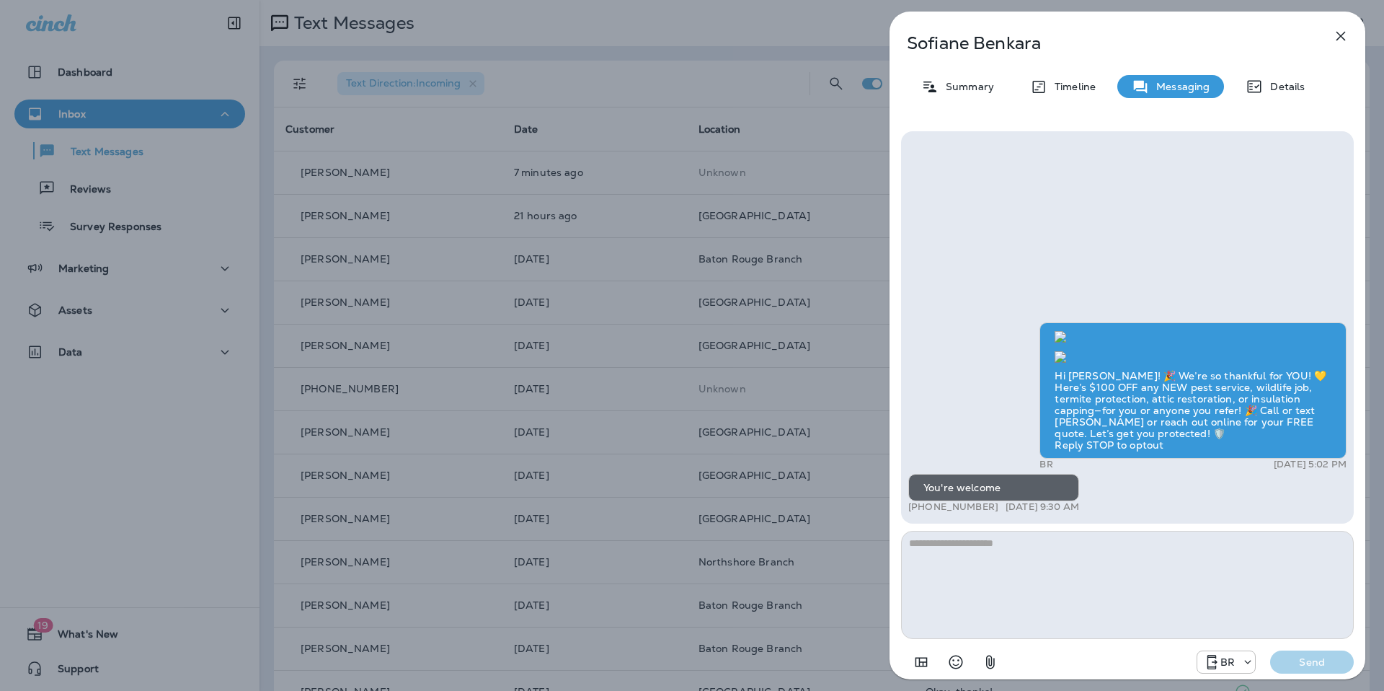
click at [1338, 37] on icon "button" at bounding box center [1340, 35] width 17 height 17
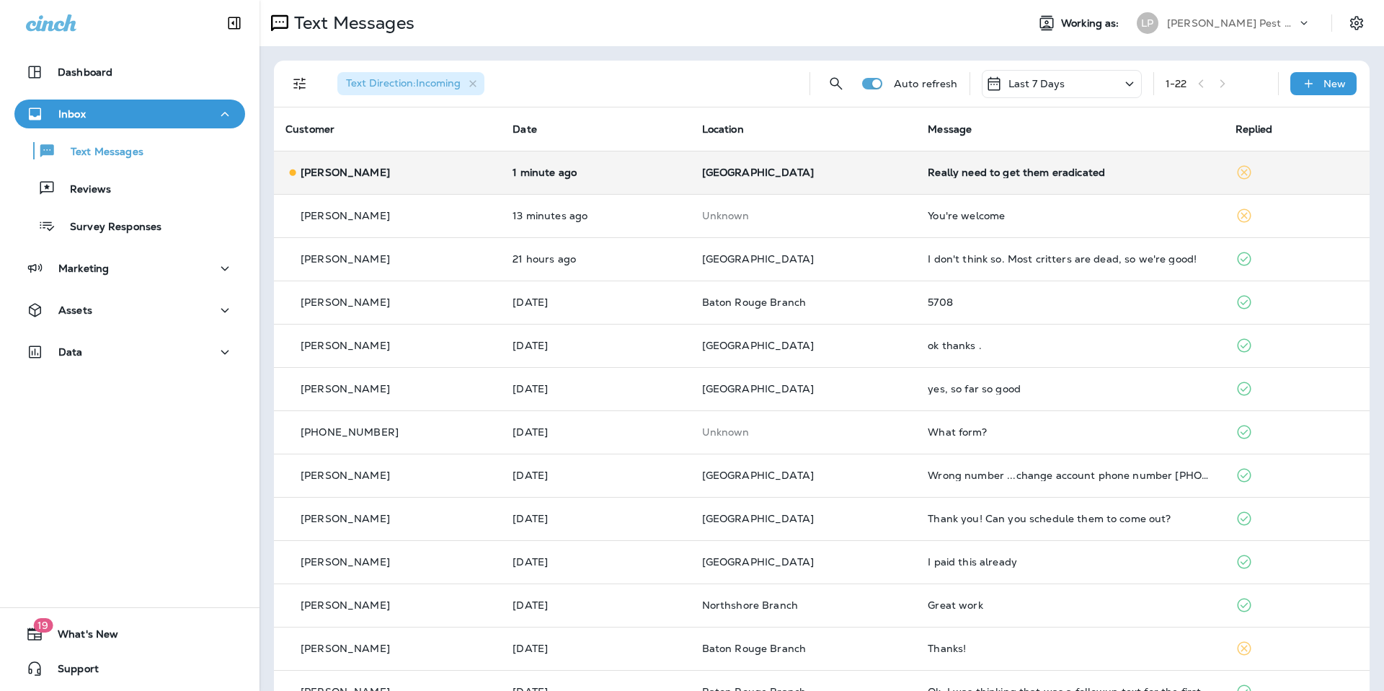
click at [694, 174] on td "[GEOGRAPHIC_DATA]" at bounding box center [804, 172] width 226 height 43
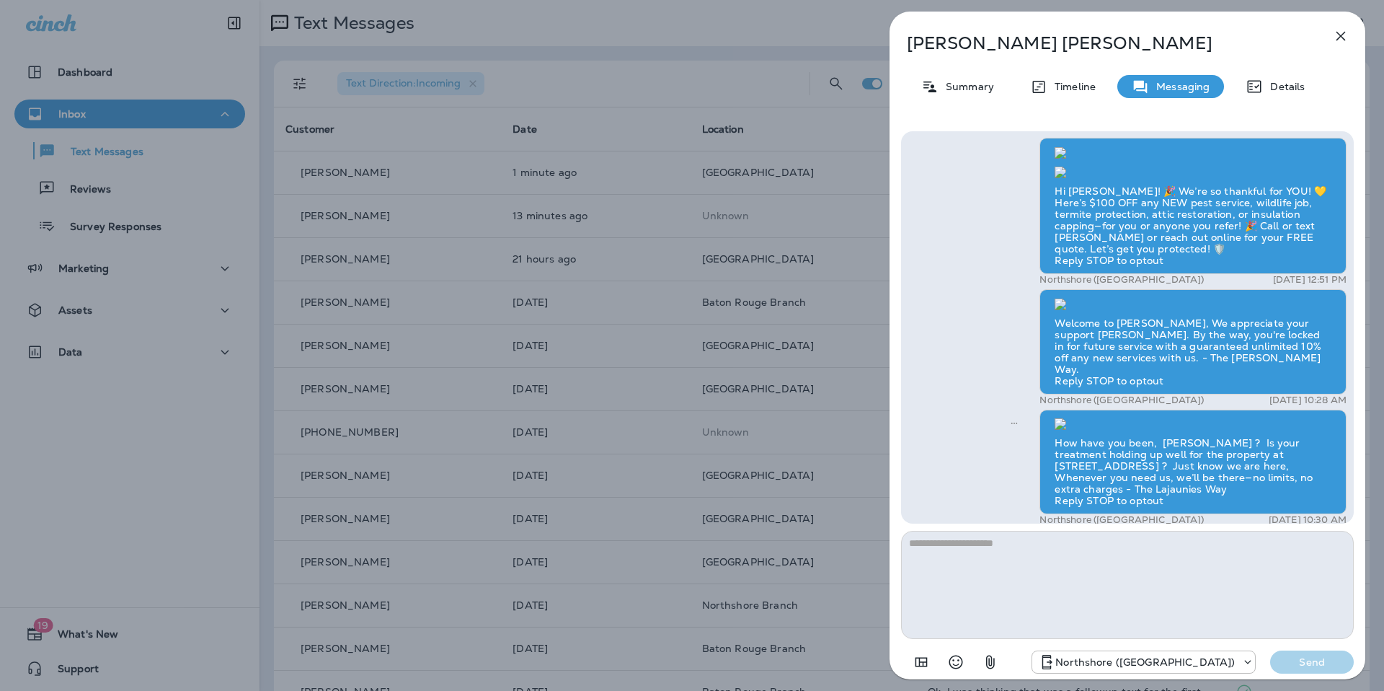
scroll to position [-84, 0]
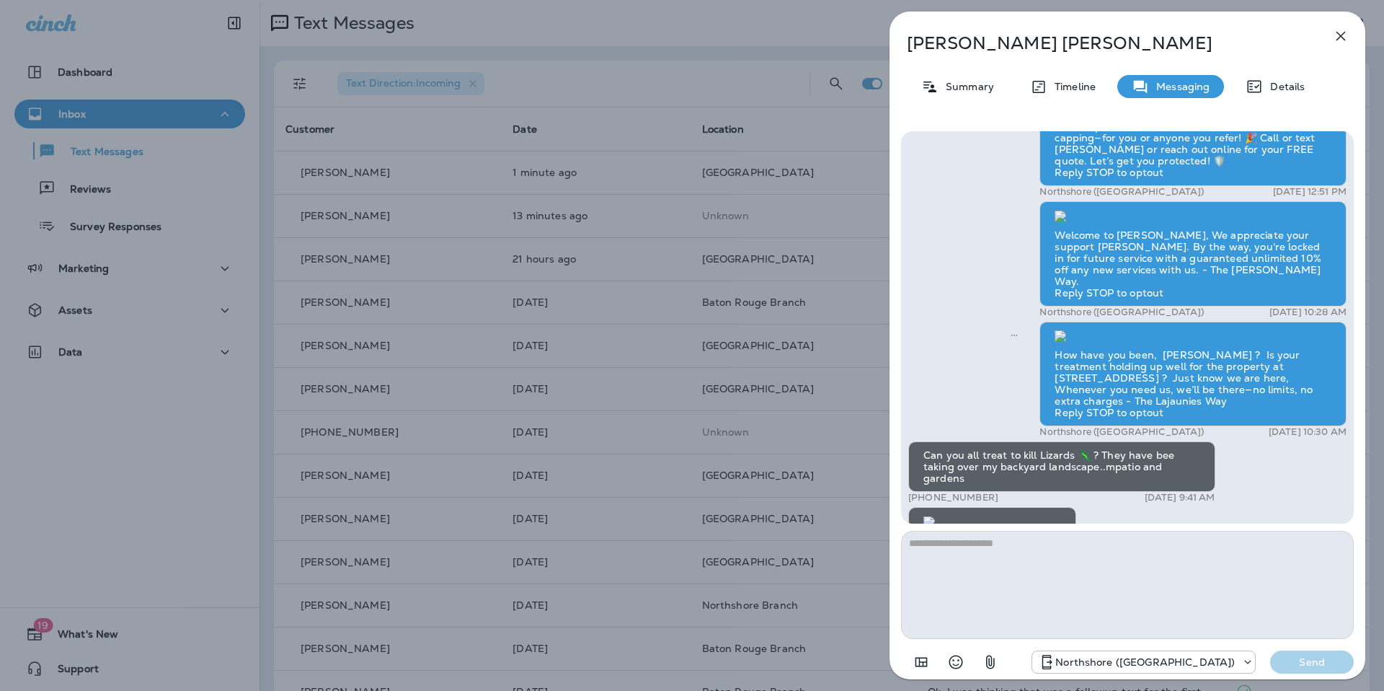
click at [935, 516] on img at bounding box center [929, 522] width 12 height 12
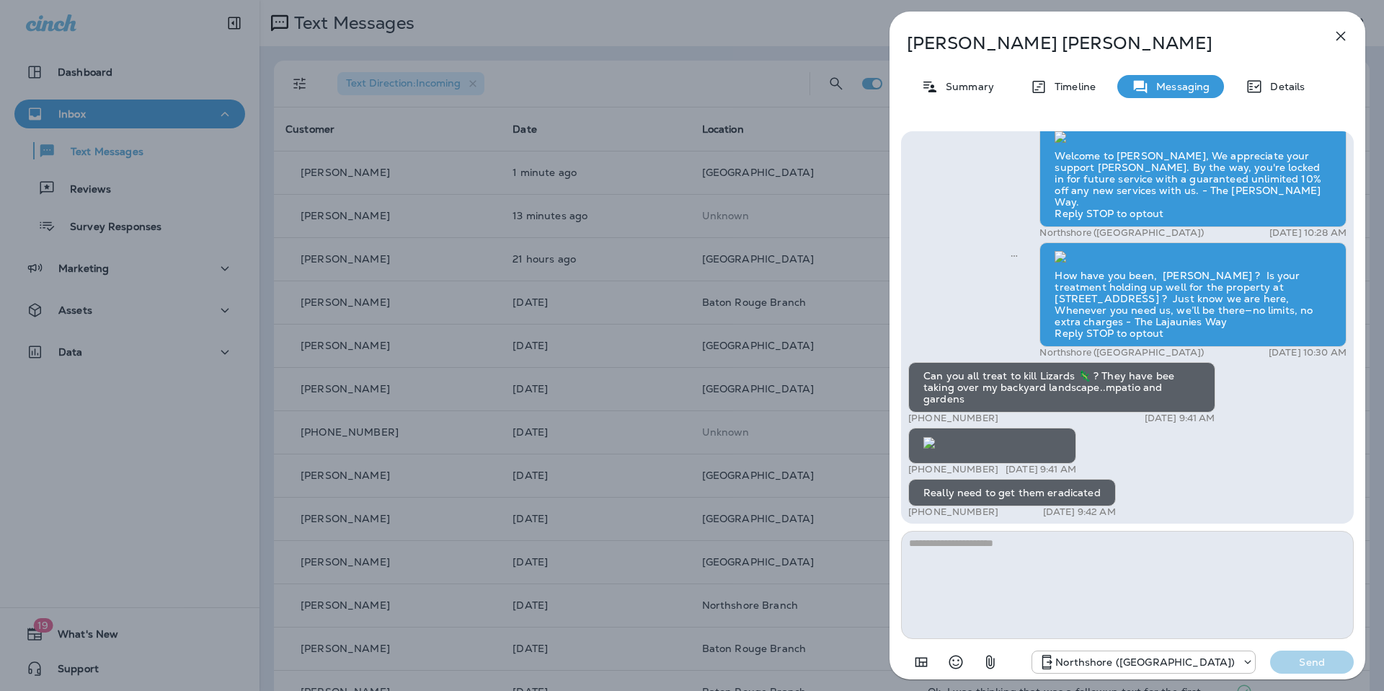
scroll to position [1, 0]
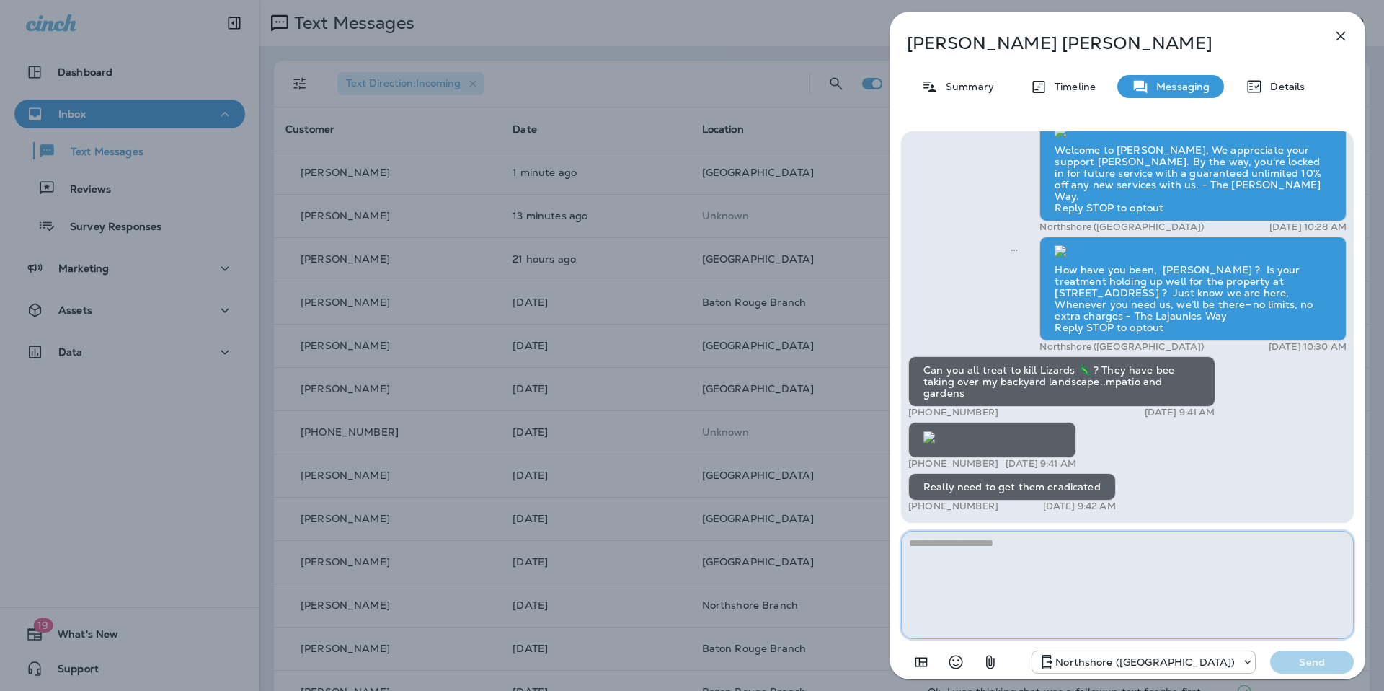
drag, startPoint x: 1068, startPoint y: 582, endPoint x: 1060, endPoint y: 596, distance: 16.8
click at [1060, 596] on textarea at bounding box center [1127, 585] width 453 height 108
type textarea "**********"
click at [1304, 668] on button "Send" at bounding box center [1312, 661] width 84 height 23
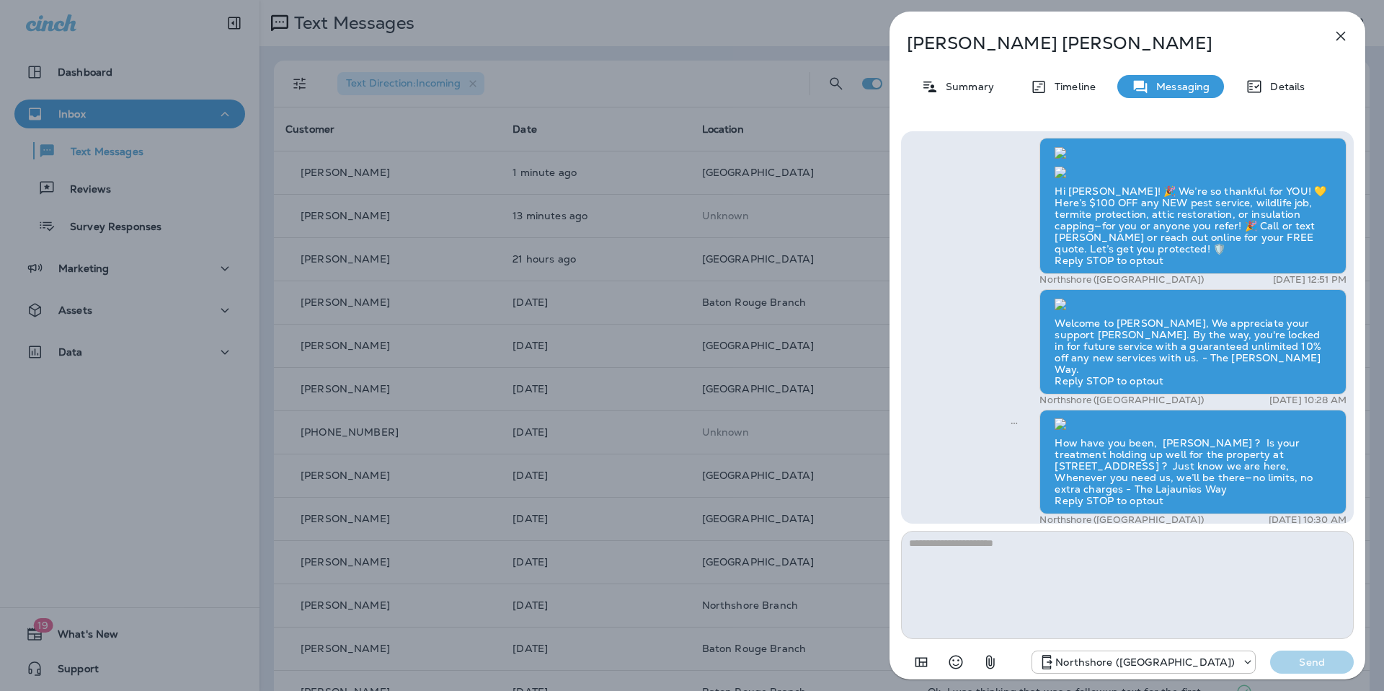
scroll to position [-1013, 0]
click at [1344, 40] on icon "button" at bounding box center [1340, 35] width 17 height 17
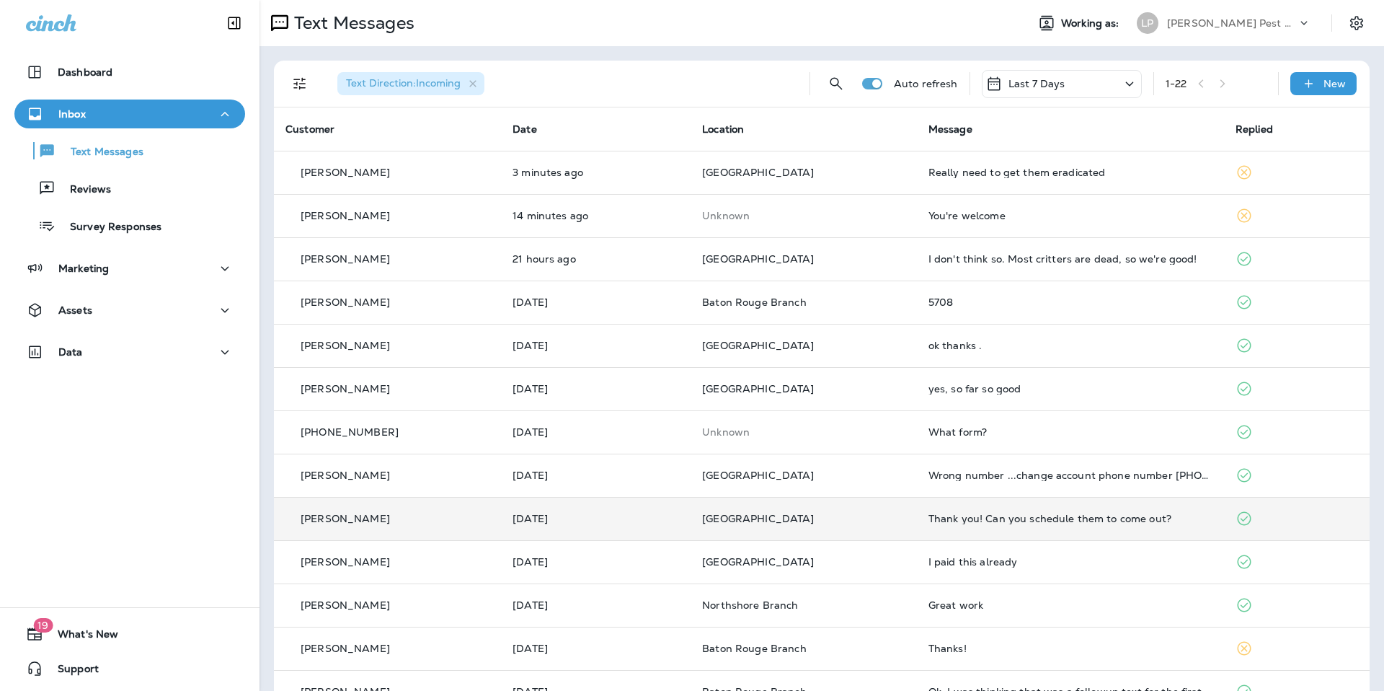
scroll to position [427, 0]
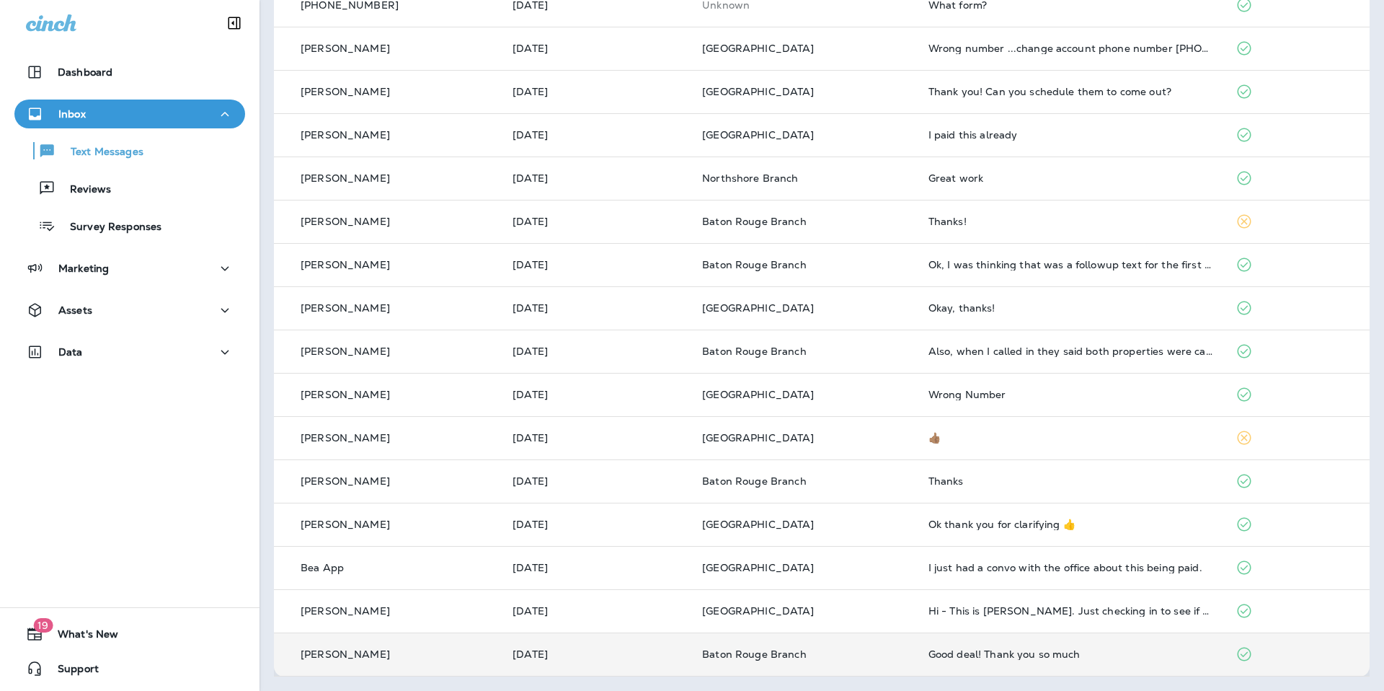
click at [1045, 663] on td "Good deal! Thank you so much" at bounding box center [1070, 653] width 307 height 43
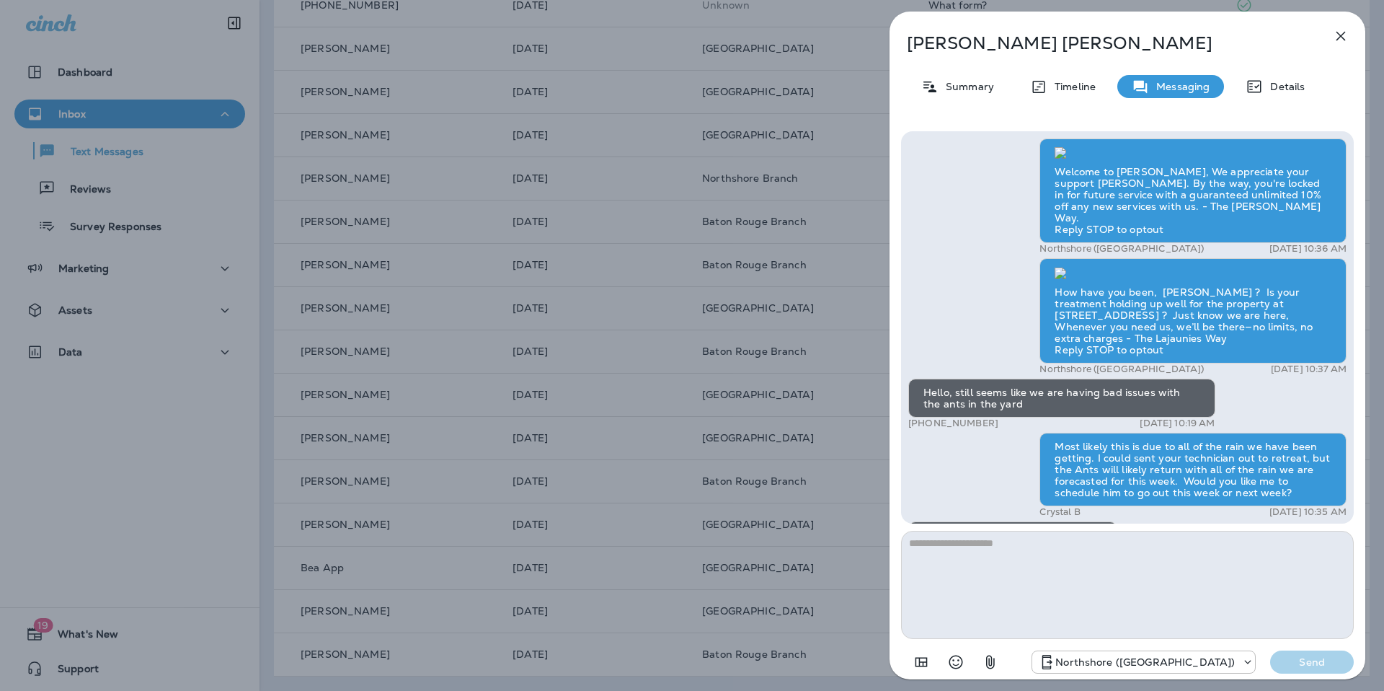
scroll to position [-2192, 0]
click at [1339, 30] on icon "button" at bounding box center [1340, 35] width 17 height 17
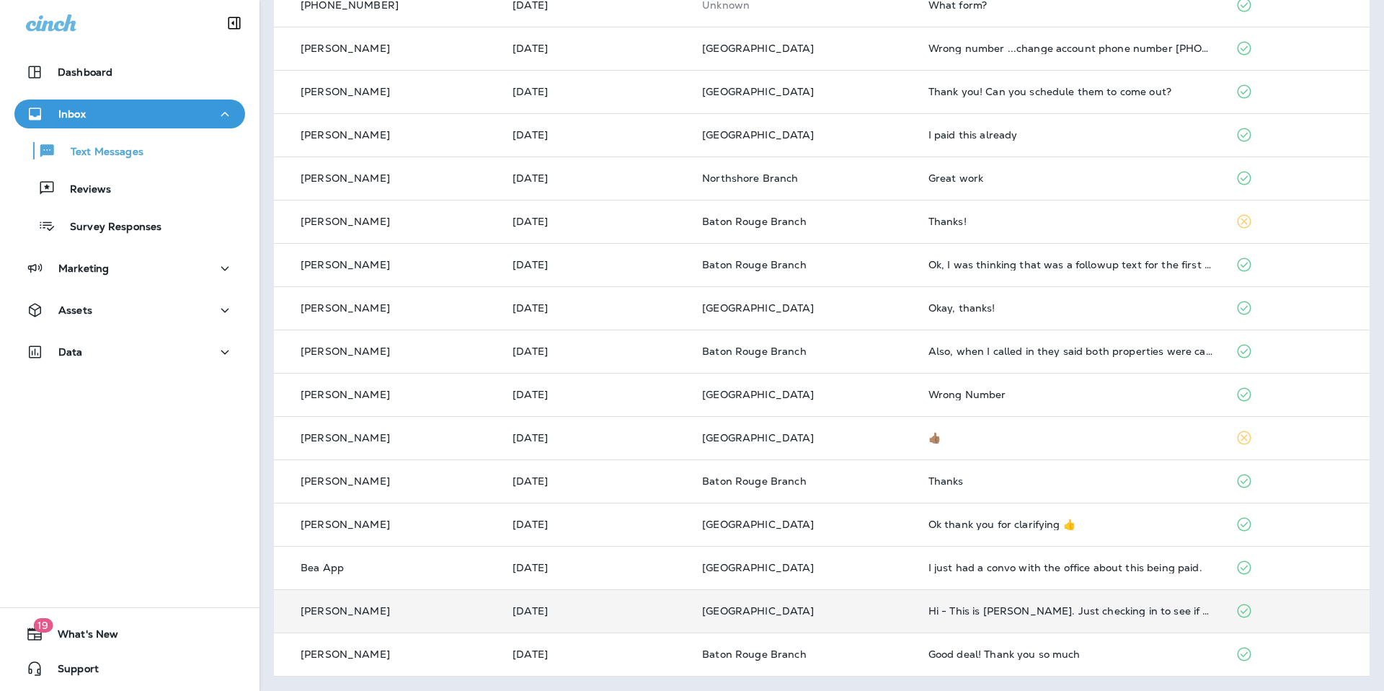
click at [917, 603] on td "Hi - This is [PERSON_NAME]. Just checking in to see if my monthly pest control …" at bounding box center [1070, 610] width 307 height 43
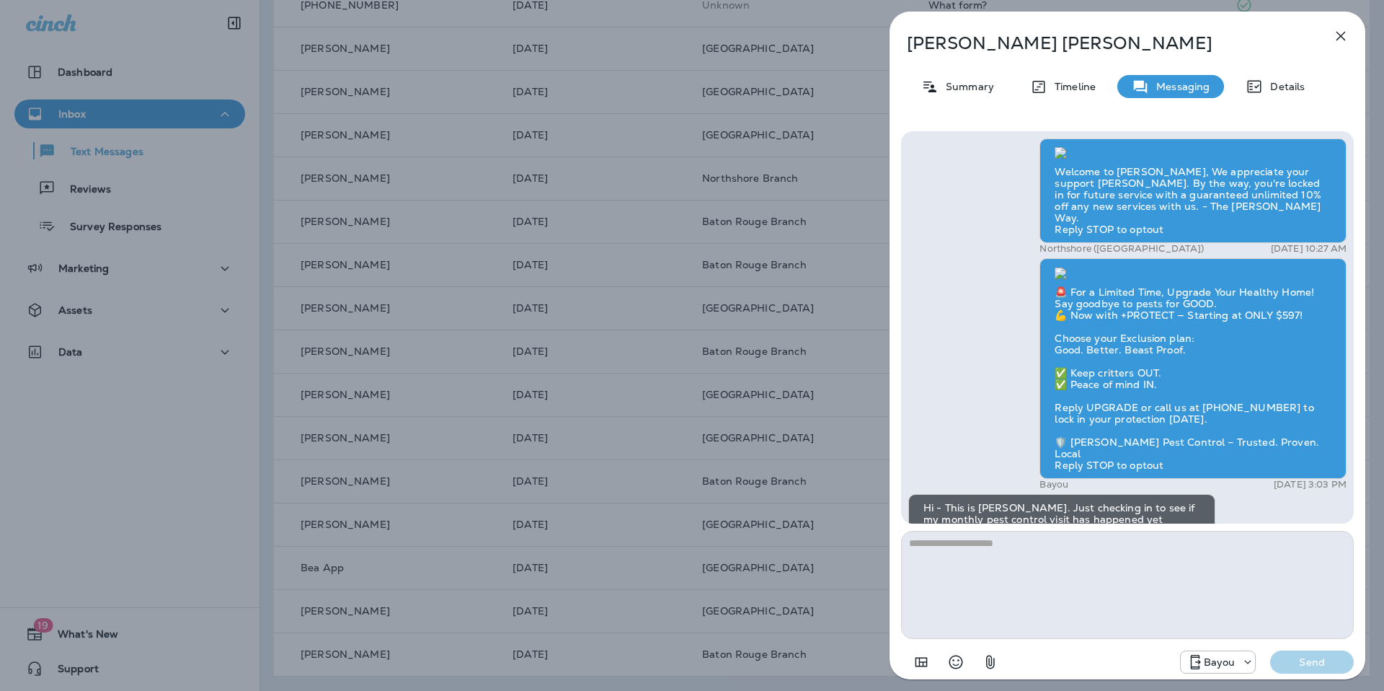
scroll to position [-760, 0]
click at [1339, 32] on icon "button" at bounding box center [1340, 35] width 17 height 17
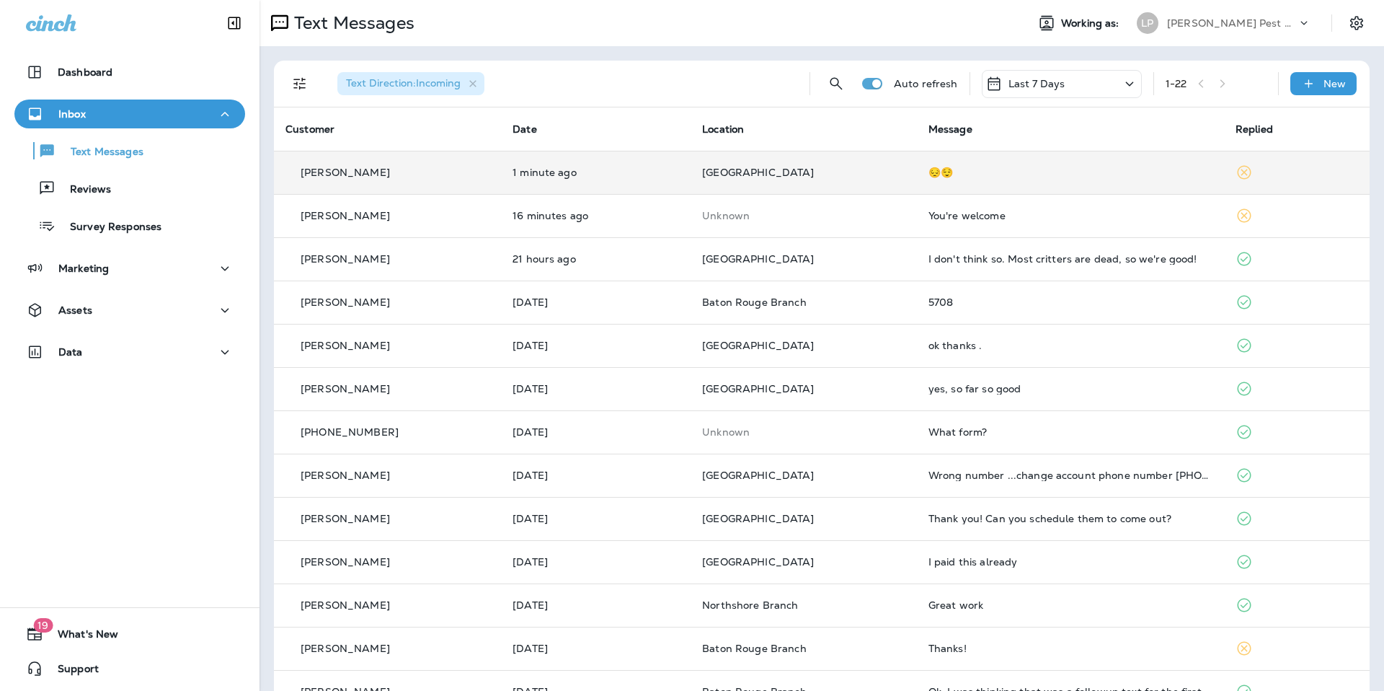
click at [977, 177] on div "😔😌" at bounding box center [1071, 173] width 284 height 12
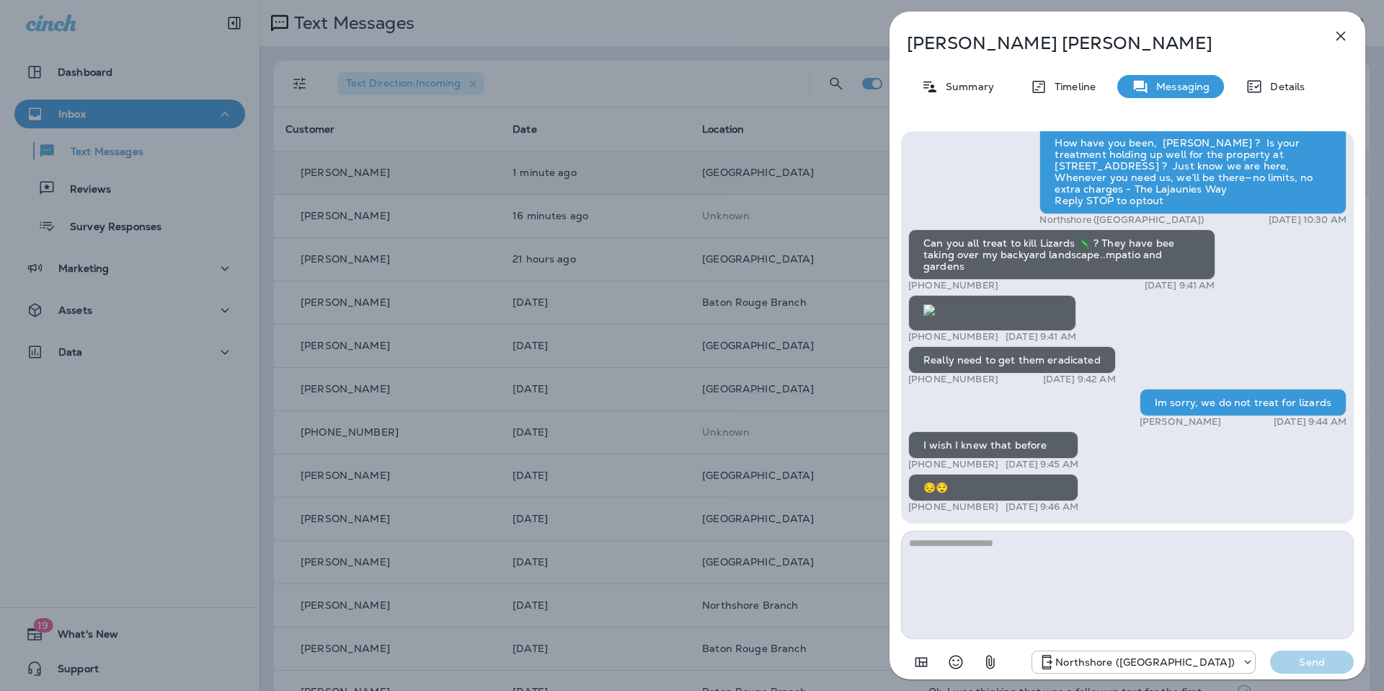
scroll to position [1, 0]
click at [945, 482] on div "😔😌" at bounding box center [993, 486] width 170 height 27
click at [1070, 559] on textarea at bounding box center [1127, 585] width 453 height 108
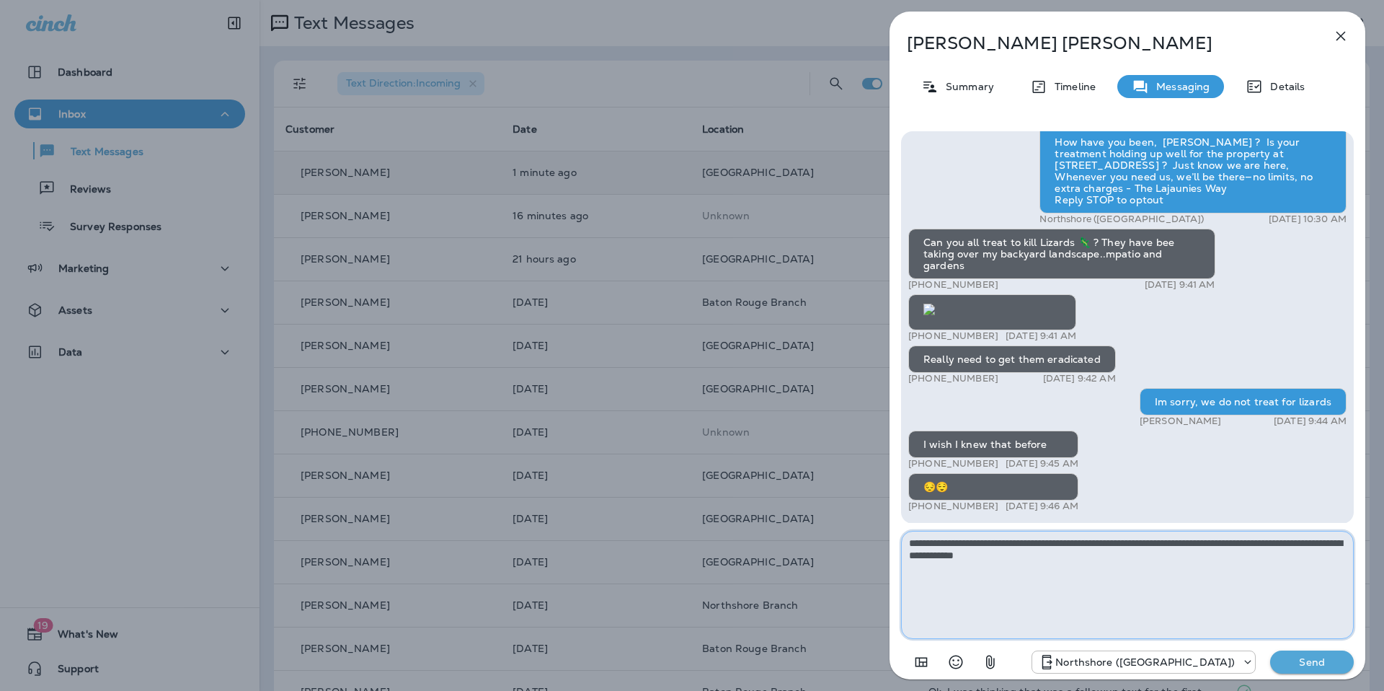
type textarea "**********"
click at [1348, 660] on button "Send" at bounding box center [1312, 661] width 84 height 23
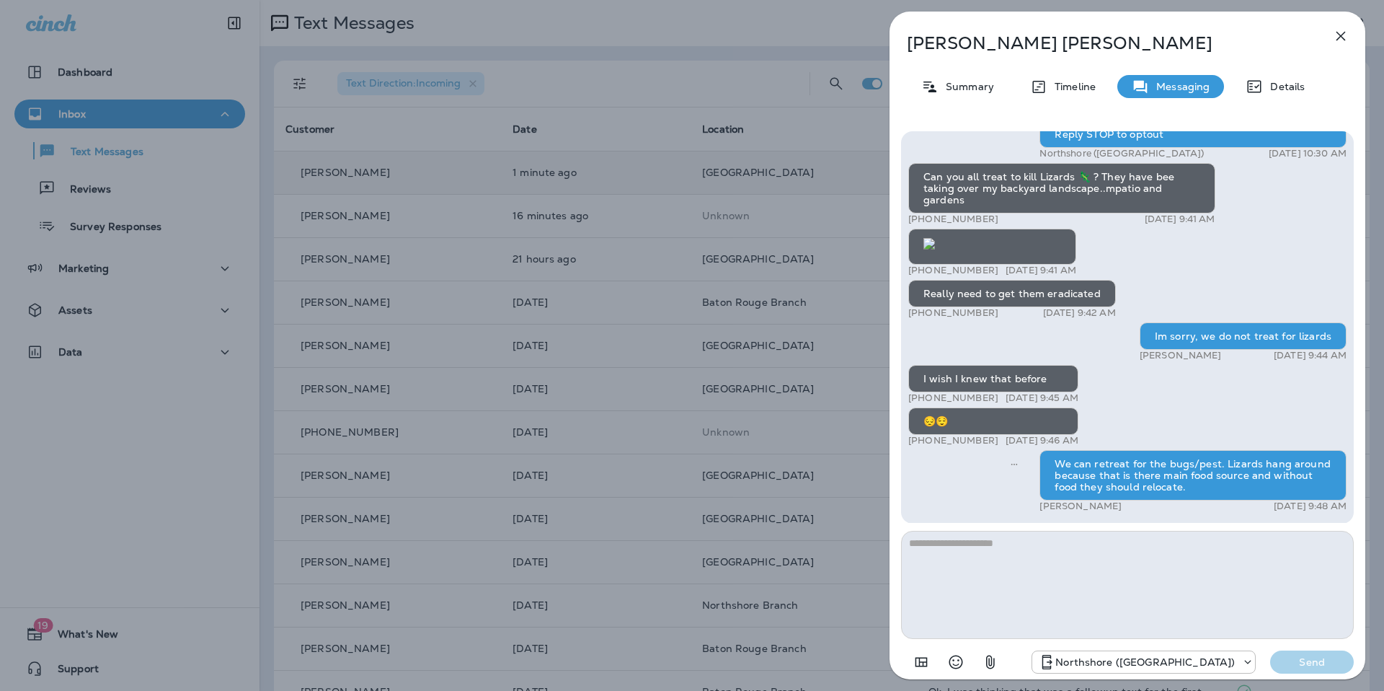
click at [1357, 14] on div "[PERSON_NAME] Summary Timeline Messaging Details Hi [PERSON_NAME]! 🎉 We’re so t…" at bounding box center [1128, 350] width 476 height 676
click at [1336, 23] on div "[PERSON_NAME] Summary Timeline Messaging Details Hi [PERSON_NAME]! 🎉 We’re so t…" at bounding box center [1128, 346] width 476 height 668
click at [1338, 32] on icon "button" at bounding box center [1340, 35] width 17 height 17
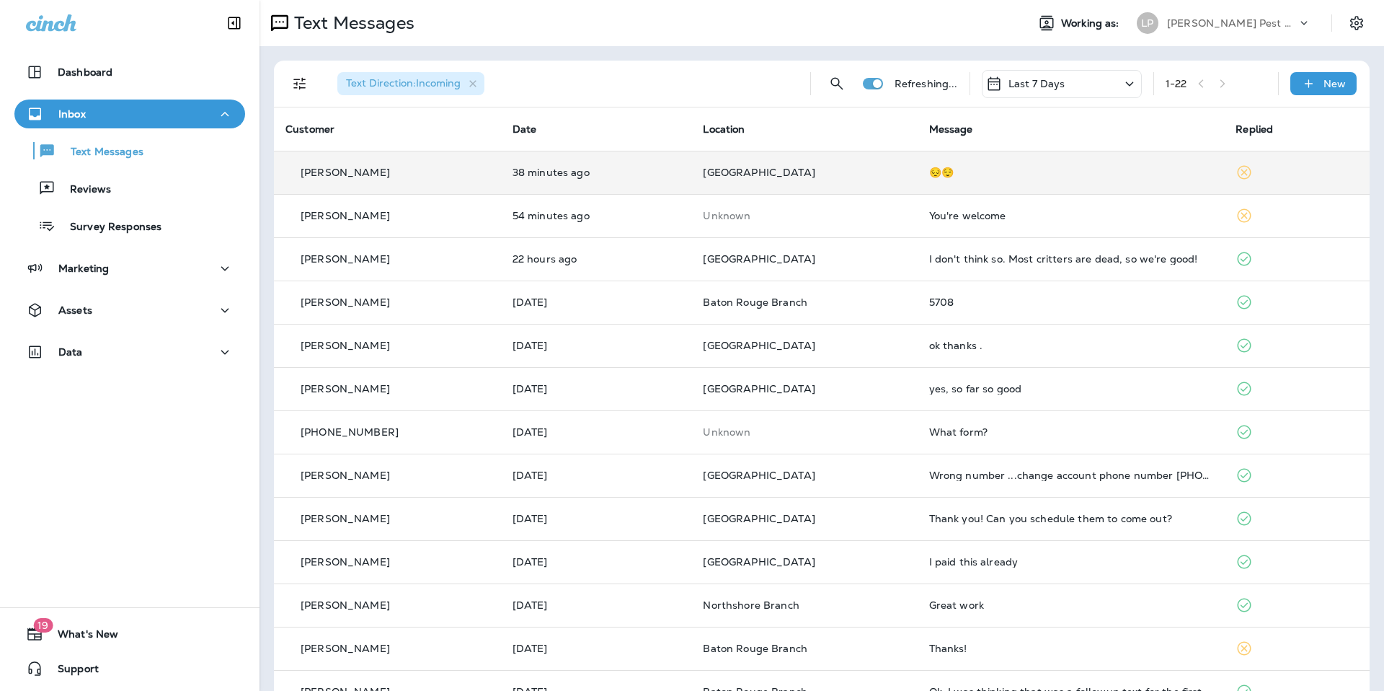
click at [710, 170] on span "[GEOGRAPHIC_DATA]" at bounding box center [759, 172] width 112 height 13
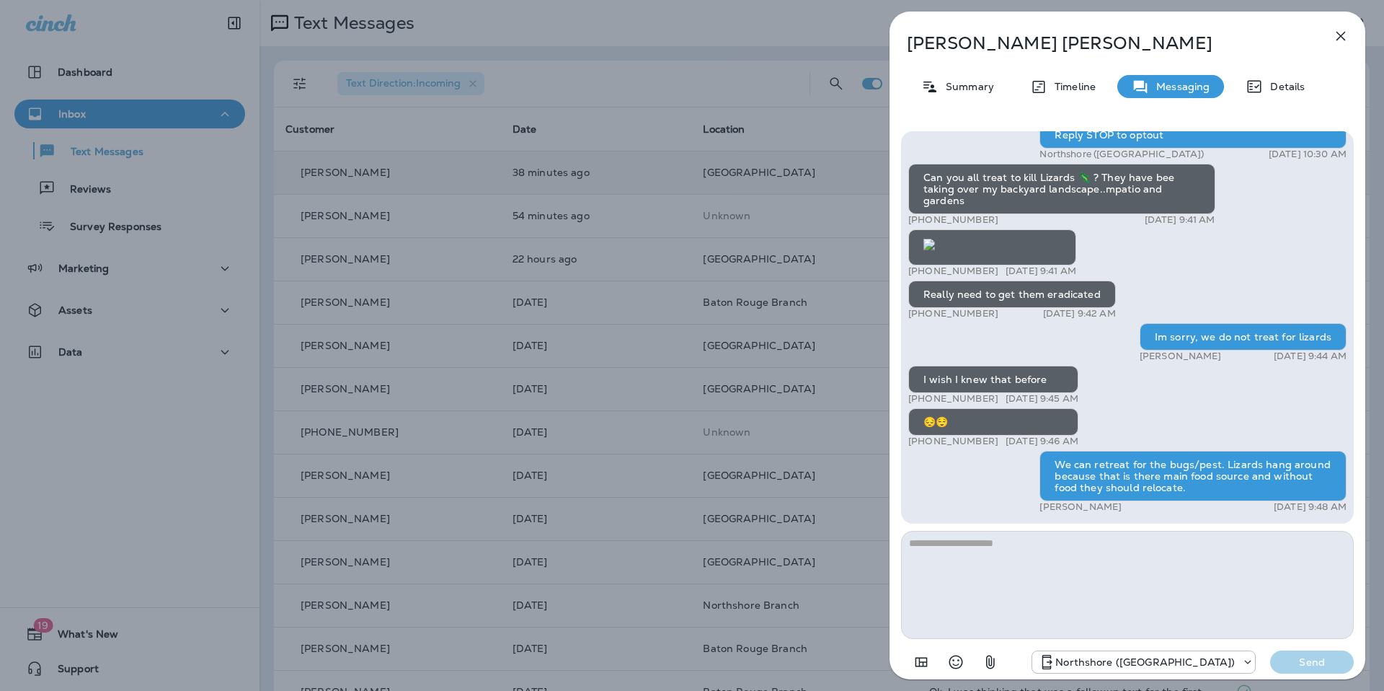
scroll to position [1, 0]
click at [1344, 32] on icon "button" at bounding box center [1341, 36] width 9 height 9
